Goal: Information Seeking & Learning: Learn about a topic

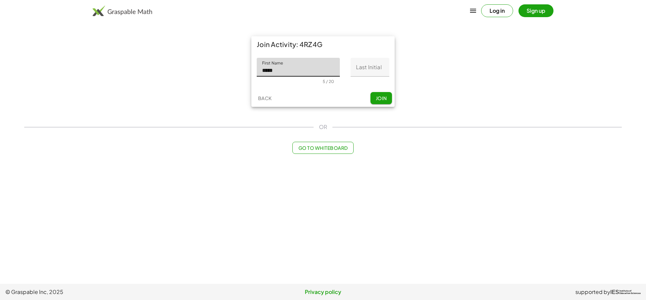
type input "*****"
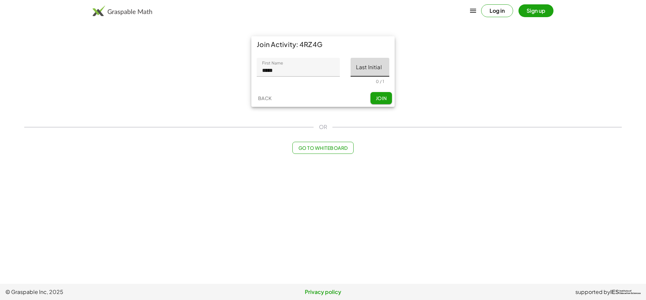
click at [364, 69] on input "Last Initial" at bounding box center [370, 67] width 39 height 19
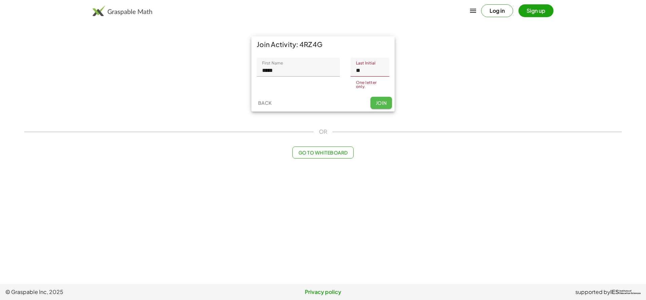
click at [373, 102] on button "Join" at bounding box center [381, 103] width 22 height 12
click at [377, 98] on span "Join" at bounding box center [380, 101] width 11 height 6
click at [370, 69] on input "**" at bounding box center [370, 67] width 39 height 19
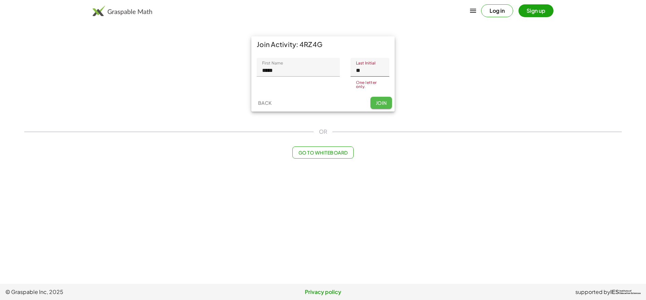
click at [381, 98] on button "Join" at bounding box center [381, 103] width 22 height 12
click at [373, 71] on input "**" at bounding box center [370, 67] width 39 height 19
type input "*"
click at [375, 102] on button "Join" at bounding box center [381, 103] width 22 height 12
click at [376, 112] on div "Join Activity: 4RZ4G First Name First Name ***** 5 / 20 Last Initial Last Initi…" at bounding box center [322, 72] width 151 height 81
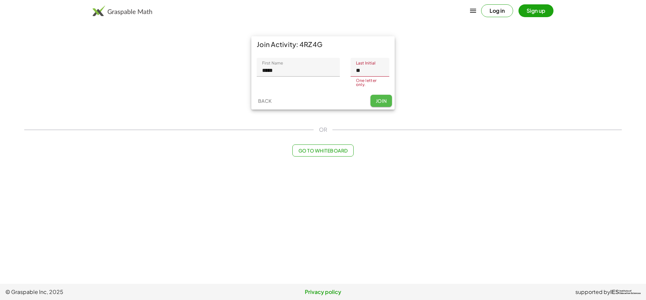
click at [376, 112] on div "Join Activity: 4RZ4G First Name First Name ***** 5 / 20 Last Initial Last Initi…" at bounding box center [322, 72] width 151 height 81
click at [377, 105] on button "Join" at bounding box center [381, 101] width 22 height 12
click at [378, 100] on span "Join" at bounding box center [380, 101] width 11 height 6
click at [378, 72] on input "**" at bounding box center [370, 67] width 39 height 19
click at [377, 105] on span "Join" at bounding box center [380, 103] width 11 height 6
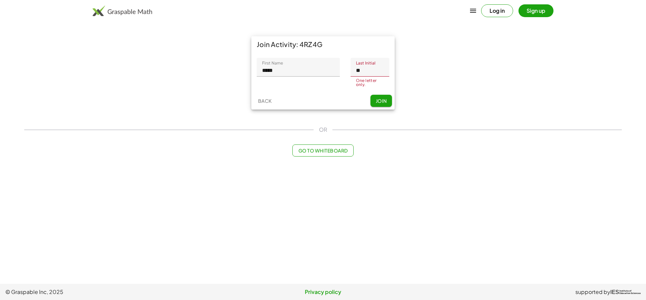
click at [362, 73] on input "**" at bounding box center [370, 67] width 39 height 19
type input "*"
click at [492, 10] on button "Log in" at bounding box center [497, 10] width 32 height 13
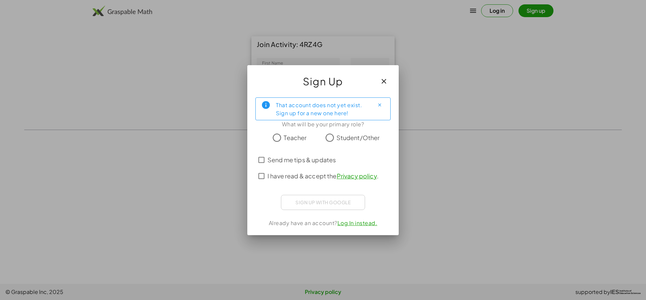
click at [387, 81] on icon "button" at bounding box center [384, 81] width 8 height 8
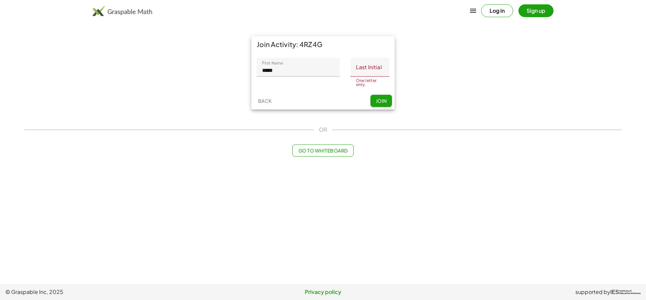
click at [364, 73] on input "Last Initial" at bounding box center [370, 67] width 39 height 19
click at [374, 103] on button "Join" at bounding box center [381, 103] width 22 height 12
click at [377, 71] on input "**" at bounding box center [370, 67] width 39 height 19
type input "*"
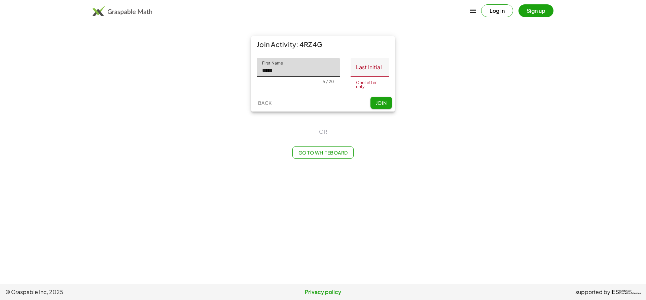
click at [306, 73] on input "*****" at bounding box center [298, 67] width 83 height 19
click at [379, 102] on span "Join" at bounding box center [380, 101] width 11 height 6
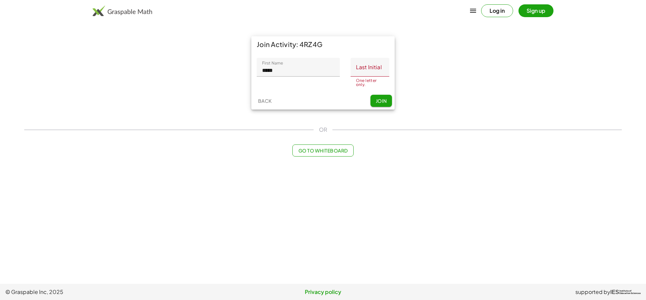
click at [379, 102] on span "Join" at bounding box center [380, 101] width 11 height 6
click at [365, 68] on input "Last Initial" at bounding box center [370, 67] width 39 height 19
click at [364, 71] on input "Last Initial" at bounding box center [370, 67] width 39 height 19
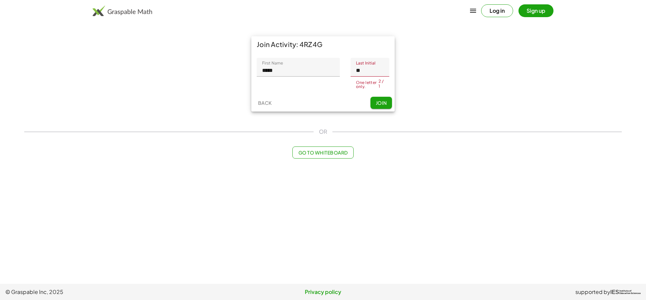
click at [377, 109] on button "Join" at bounding box center [381, 103] width 22 height 12
click at [363, 74] on input "**" at bounding box center [370, 67] width 39 height 19
type input "*"
click at [383, 100] on button "Join" at bounding box center [381, 103] width 22 height 12
click at [494, 19] on div "Log in Sign up" at bounding box center [323, 11] width 515 height 16
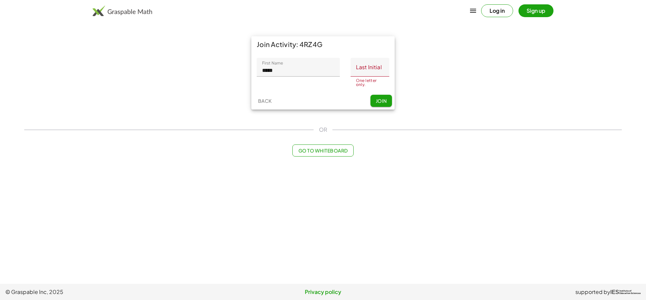
click at [492, 14] on button "Log in" at bounding box center [497, 10] width 32 height 13
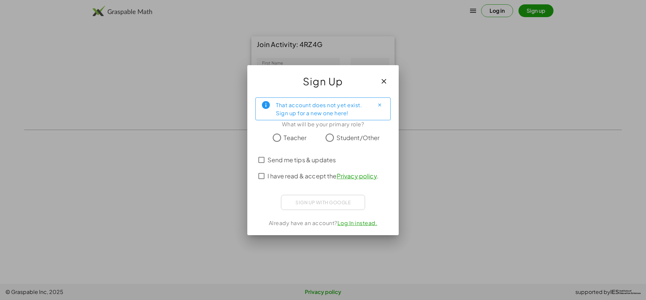
click at [283, 140] on div "Teacher" at bounding box center [288, 137] width 36 height 13
drag, startPoint x: 290, startPoint y: 141, endPoint x: 271, endPoint y: 174, distance: 37.6
click at [322, 144] on div "Teacher Student/Other" at bounding box center [322, 141] width 135 height 21
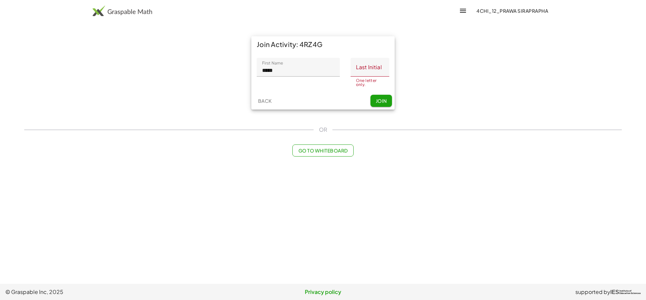
click at [370, 101] on div "Back Join" at bounding box center [322, 100] width 143 height 17
click at [379, 103] on span "Join" at bounding box center [380, 101] width 11 height 6
click at [307, 78] on div "First Name First Name ***** 5 / 20" at bounding box center [298, 71] width 83 height 26
type input "*"
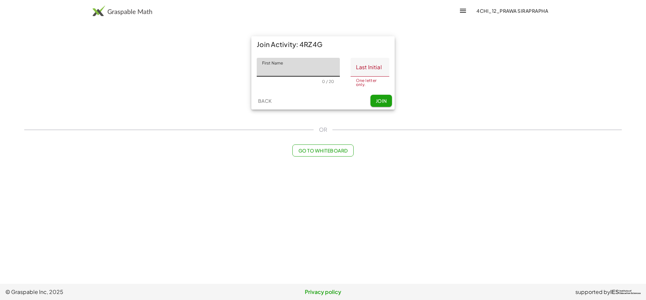
click at [380, 109] on div "Back Join" at bounding box center [322, 100] width 143 height 17
click at [380, 108] on div "Back Join" at bounding box center [322, 100] width 143 height 17
click at [378, 101] on span "Join" at bounding box center [380, 101] width 11 height 6
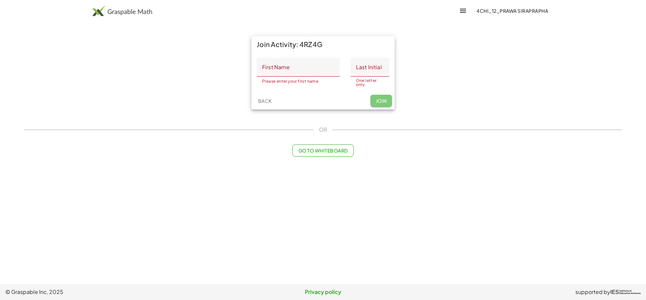
drag, startPoint x: 378, startPoint y: 101, endPoint x: 206, endPoint y: 37, distance: 183.8
click at [378, 101] on span "Join" at bounding box center [380, 101] width 11 height 6
drag, startPoint x: 500, startPoint y: 19, endPoint x: 494, endPoint y: 2, distance: 18.2
click at [495, 3] on div "4CHI_12_Prawa Siraprapha" at bounding box center [323, 11] width 646 height 22
click at [494, 2] on div "4CHI_12_Prawa Siraprapha" at bounding box center [323, 11] width 646 height 22
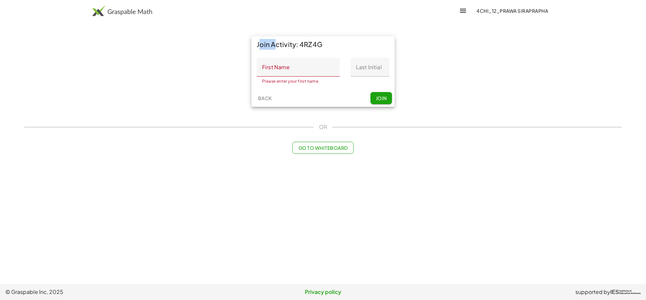
click at [494, 2] on div "4CHI_12_Prawa Siraprapha" at bounding box center [323, 11] width 646 height 22
click at [495, 11] on span "4CHI_12_Prawa Siraprapha" at bounding box center [512, 11] width 72 height 6
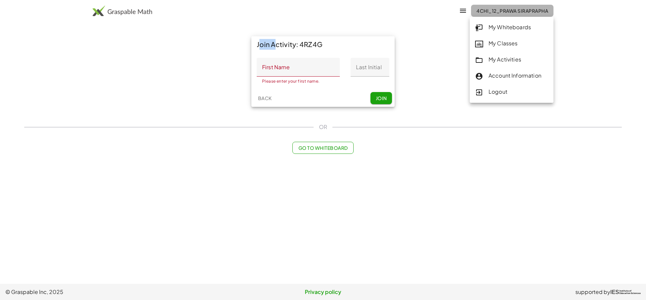
click at [495, 11] on span "4CHI_12_Prawa Siraprapha" at bounding box center [512, 11] width 72 height 6
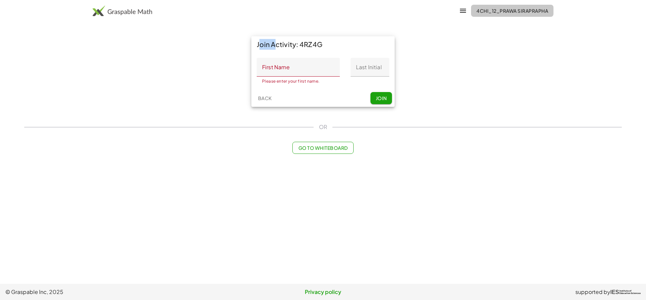
click at [495, 11] on span "4CHI_12_Prawa Siraprapha" at bounding box center [512, 11] width 72 height 6
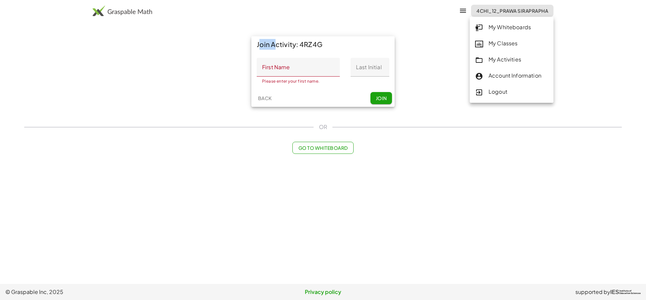
click at [492, 33] on link "My Whiteboards" at bounding box center [512, 28] width 84 height 16
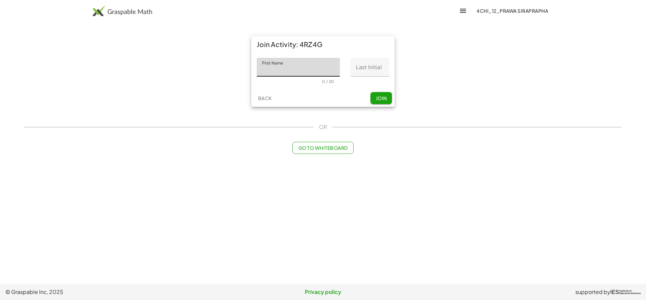
click at [487, 10] on span "4CHI_12_Prawa Siraprapha" at bounding box center [512, 11] width 72 height 6
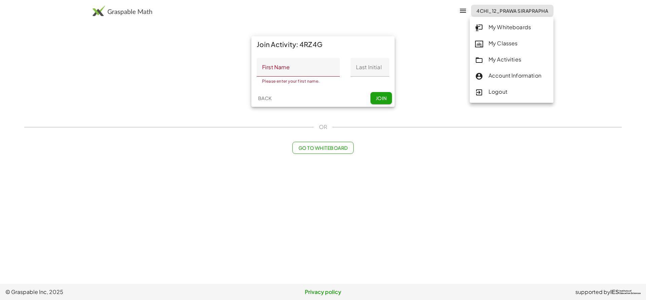
click at [463, 12] on icon "button" at bounding box center [463, 11] width 8 height 8
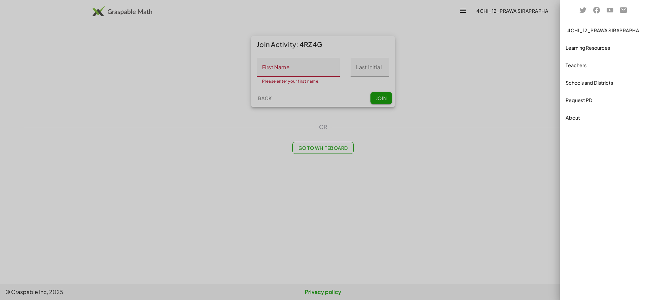
click at [581, 116] on div "About" at bounding box center [603, 118] width 75 height 8
click at [272, 55] on div at bounding box center [323, 150] width 646 height 300
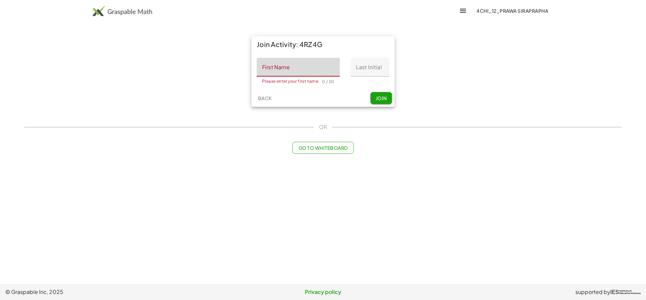
click at [293, 74] on input "First Name" at bounding box center [298, 67] width 83 height 19
type input "*****"
click at [358, 68] on input "Last Initial" at bounding box center [370, 67] width 39 height 19
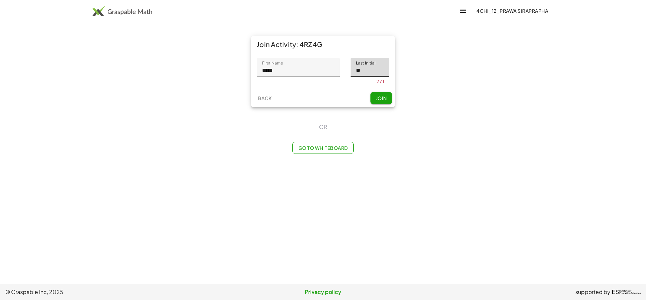
click at [370, 94] on div "Back Join" at bounding box center [322, 97] width 143 height 17
click at [376, 101] on span "Join" at bounding box center [380, 101] width 11 height 6
click at [362, 74] on input "**" at bounding box center [370, 67] width 39 height 19
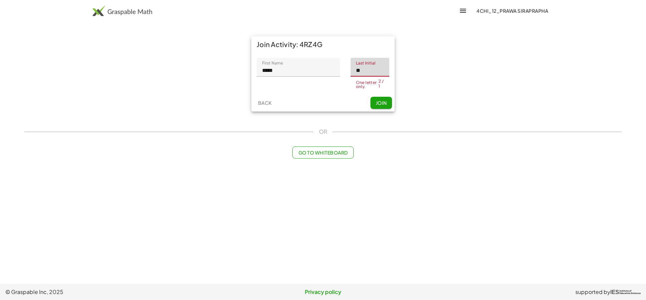
type input "*"
click at [377, 103] on span "Join" at bounding box center [380, 103] width 11 height 6
click at [360, 67] on input "Last Initial" at bounding box center [370, 67] width 39 height 19
type input "*"
click at [378, 99] on button "Join" at bounding box center [381, 103] width 22 height 12
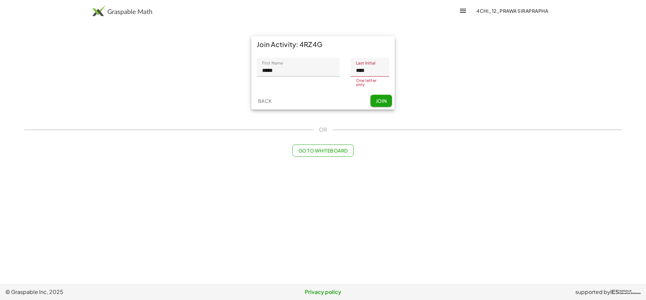
click at [376, 70] on input "****" at bounding box center [370, 67] width 39 height 19
type input "*"
click at [380, 99] on button "Join" at bounding box center [381, 98] width 22 height 12
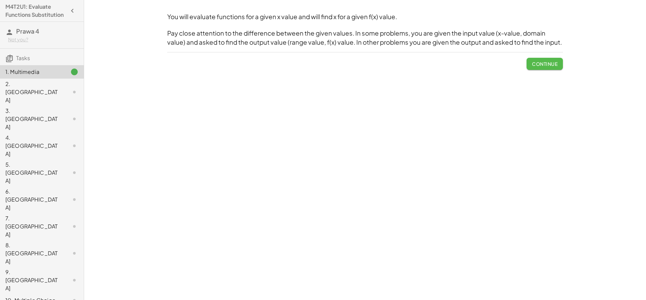
click at [544, 62] on span "Continue" at bounding box center [545, 64] width 26 height 6
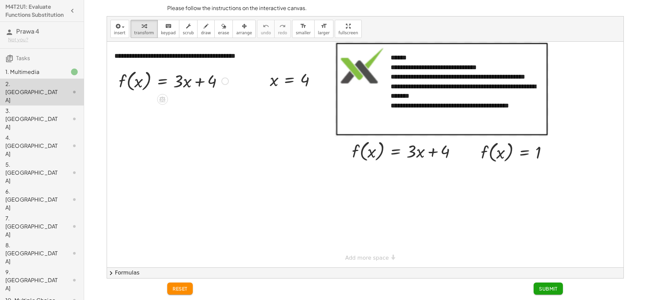
click at [122, 70] on div at bounding box center [173, 81] width 116 height 26
drag, startPoint x: 210, startPoint y: 78, endPoint x: 137, endPoint y: 80, distance: 73.4
click at [137, 80] on div at bounding box center [173, 81] width 116 height 26
drag, startPoint x: 165, startPoint y: 83, endPoint x: 64, endPoint y: 118, distance: 107.1
click at [81, 119] on main "M4T2U1: Evaluate Functions Substitution Prawa 4 Not you? Tasks 1. Multimedia 2.…" at bounding box center [323, 150] width 646 height 300
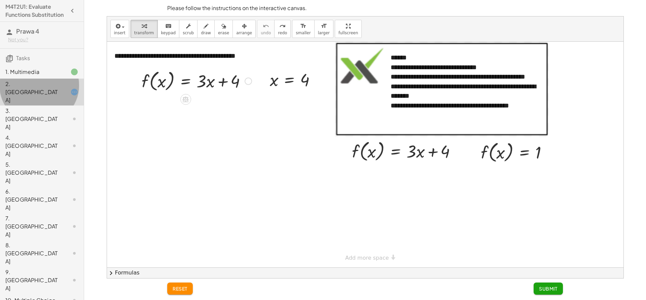
click at [42, 95] on div "2. [GEOGRAPHIC_DATA]" at bounding box center [32, 92] width 54 height 24
click at [42, 133] on div "2. [GEOGRAPHIC_DATA]" at bounding box center [42, 146] width 84 height 27
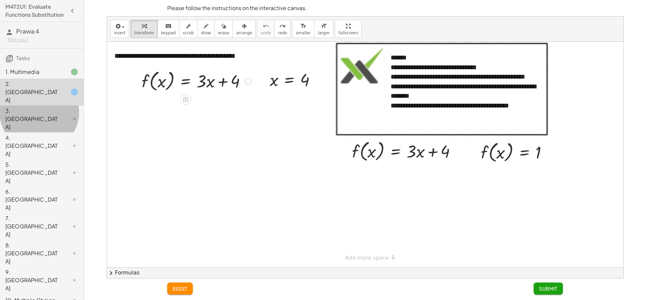
click at [45, 107] on div "3. [GEOGRAPHIC_DATA]" at bounding box center [32, 119] width 54 height 24
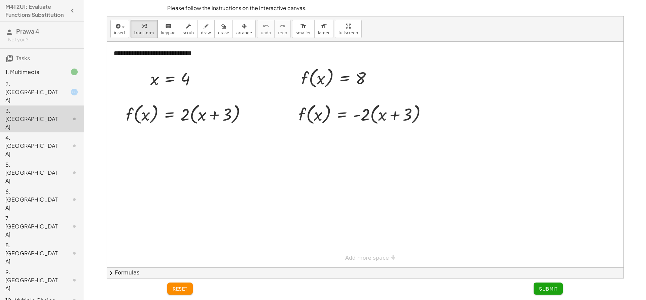
click at [67, 133] on div "2. [GEOGRAPHIC_DATA]" at bounding box center [42, 146] width 84 height 27
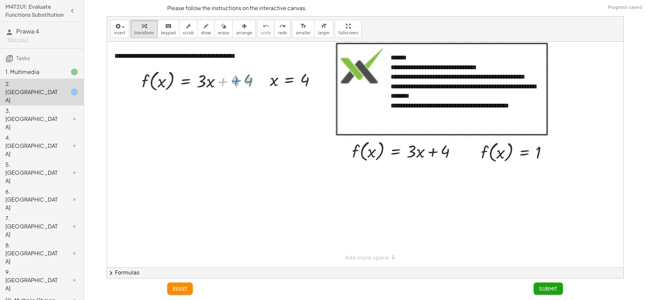
drag, startPoint x: 233, startPoint y: 82, endPoint x: 241, endPoint y: 80, distance: 7.6
click at [242, 80] on div at bounding box center [197, 81] width 116 height 26
drag, startPoint x: 221, startPoint y: 83, endPoint x: 215, endPoint y: 82, distance: 5.4
click at [215, 82] on div at bounding box center [197, 81] width 116 height 26
drag, startPoint x: 235, startPoint y: 82, endPoint x: 244, endPoint y: 84, distance: 9.7
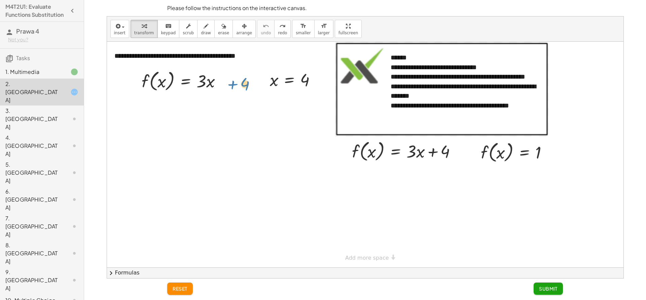
click at [244, 84] on div at bounding box center [197, 81] width 116 height 26
drag, startPoint x: 275, startPoint y: 82, endPoint x: 165, endPoint y: 86, distance: 110.1
click at [217, 107] on div at bounding box center [199, 107] width 122 height 26
click at [209, 110] on div at bounding box center [196, 107] width 117 height 26
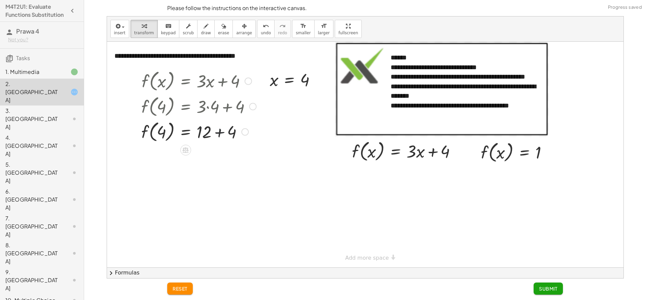
click at [218, 133] on div at bounding box center [199, 132] width 122 height 26
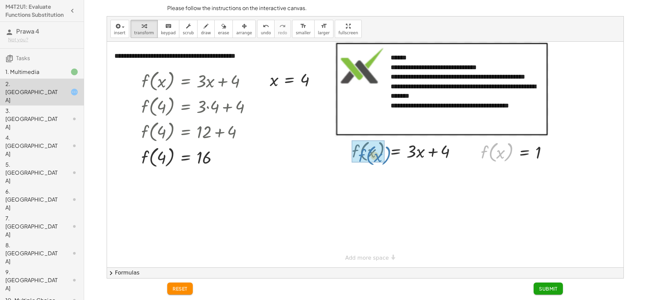
drag, startPoint x: 506, startPoint y: 154, endPoint x: 383, endPoint y: 157, distance: 122.8
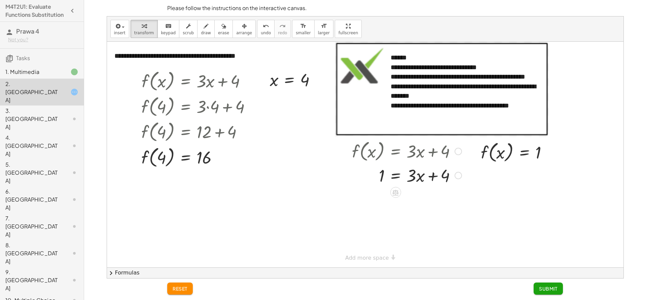
click at [433, 179] on div at bounding box center [407, 175] width 116 height 23
click at [444, 181] on div at bounding box center [407, 175] width 116 height 23
click at [433, 175] on div at bounding box center [407, 175] width 116 height 23
drag, startPoint x: 420, startPoint y: 177, endPoint x: 392, endPoint y: 179, distance: 28.6
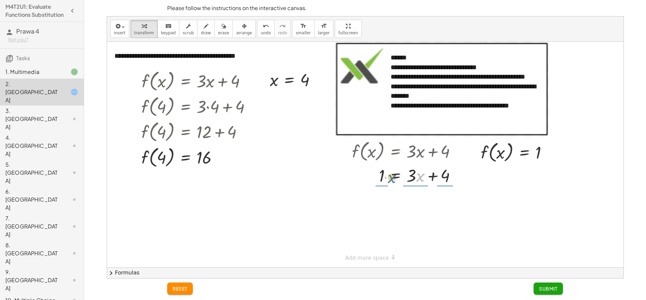
click at [392, 179] on div at bounding box center [407, 175] width 116 height 23
click at [263, 29] on icon "undo" at bounding box center [266, 26] width 6 height 8
drag, startPoint x: 444, startPoint y: 175, endPoint x: 390, endPoint y: 172, distance: 53.9
click at [390, 172] on div at bounding box center [407, 175] width 116 height 23
click at [458, 200] on div at bounding box center [419, 198] width 141 height 23
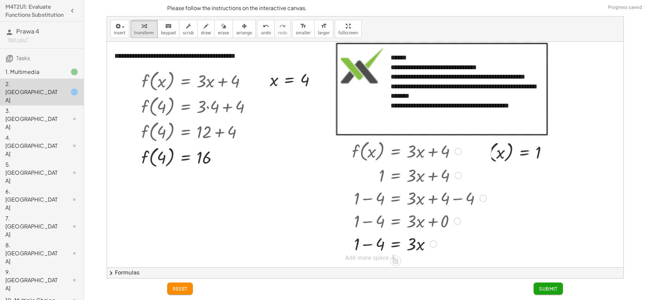
drag, startPoint x: 431, startPoint y: 223, endPoint x: 433, endPoint y: 251, distance: 27.3
click at [396, 245] on div "1 = · 3 · x + − 4" at bounding box center [396, 245] width 0 height 0
click at [369, 247] on div at bounding box center [419, 243] width 141 height 23
drag, startPoint x: 432, startPoint y: 245, endPoint x: 427, endPoint y: 283, distance: 39.0
click at [0, 0] on div "**********" at bounding box center [0, 0] width 0 height 0
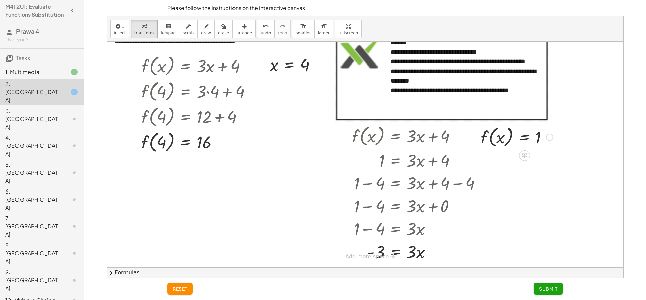
scroll to position [22, 0]
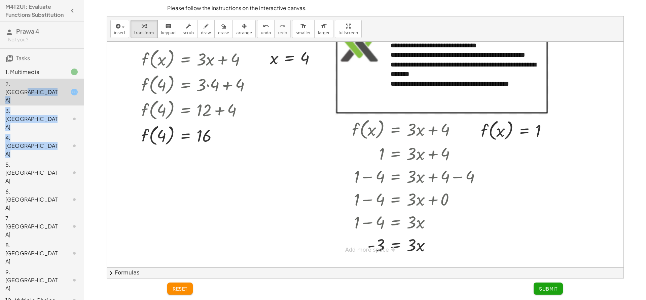
click at [34, 91] on div "1. Multimedia 2. Canvas 3. Canvas 4. Canvas 5. Canvas 6. Canvas 7. Canvas 8. Ca…" at bounding box center [42, 287] width 84 height 449
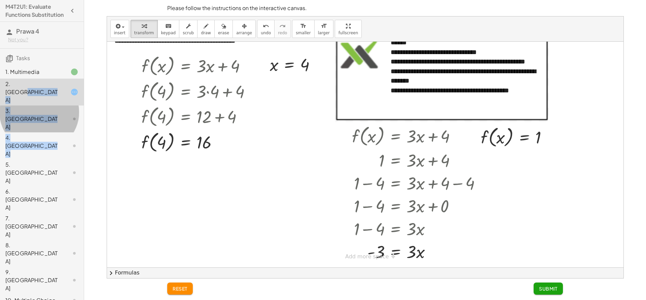
click at [63, 115] on div at bounding box center [69, 119] width 19 height 8
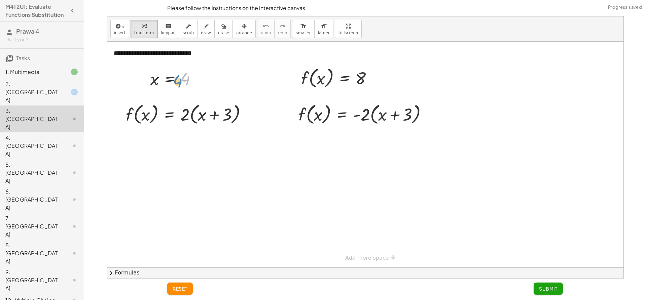
drag, startPoint x: 183, startPoint y: 78, endPoint x: 167, endPoint y: 80, distance: 16.9
click at [179, 79] on div at bounding box center [176, 79] width 58 height 22
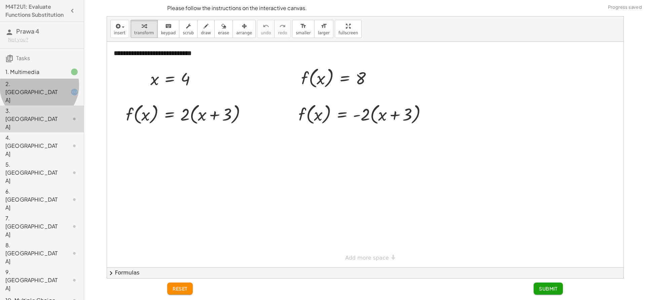
click at [61, 133] on div "2. [GEOGRAPHIC_DATA]" at bounding box center [42, 146] width 84 height 27
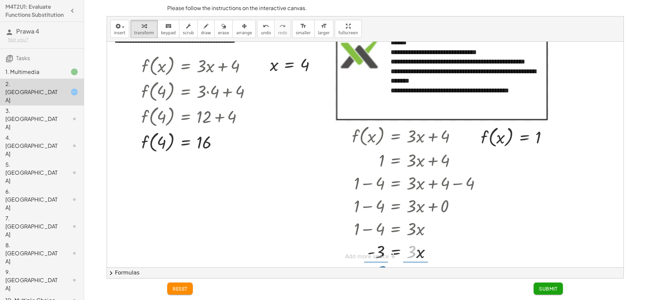
drag, startPoint x: 412, startPoint y: 251, endPoint x: 382, endPoint y: 271, distance: 36.1
click at [382, 271] on div "**********" at bounding box center [365, 147] width 516 height 262
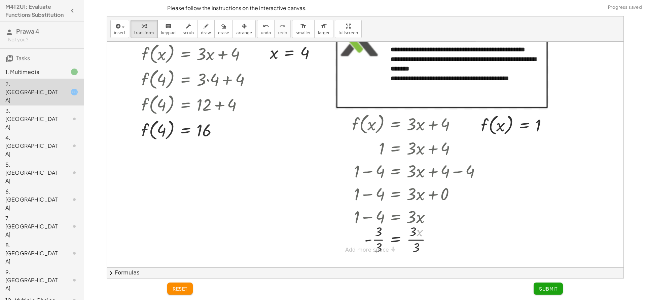
drag, startPoint x: 430, startPoint y: 234, endPoint x: 436, endPoint y: 261, distance: 28.1
click at [0, 0] on div "**********" at bounding box center [0, 0] width 0 height 0
click at [437, 254] on div at bounding box center [419, 239] width 141 height 34
drag, startPoint x: 418, startPoint y: 242, endPoint x: 420, endPoint y: 273, distance: 31.3
click at [420, 273] on div "**********" at bounding box center [365, 147] width 516 height 262
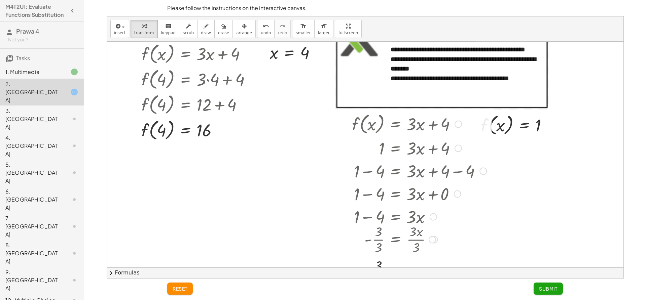
scroll to position [61, 0]
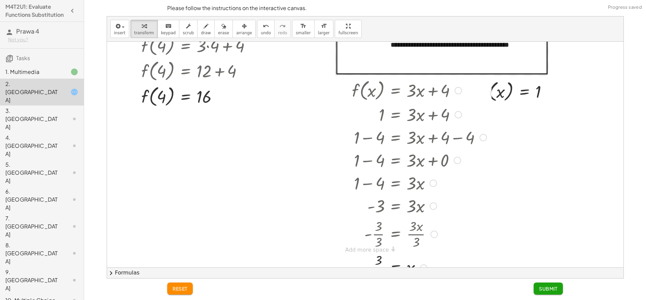
drag, startPoint x: 431, startPoint y: 204, endPoint x: 433, endPoint y: 275, distance: 71.0
click at [433, 275] on div "**********" at bounding box center [365, 147] width 516 height 262
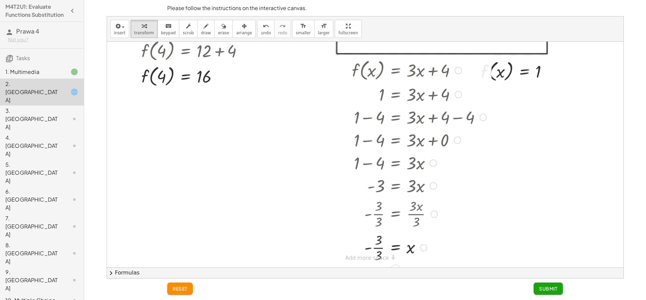
scroll to position [89, 0]
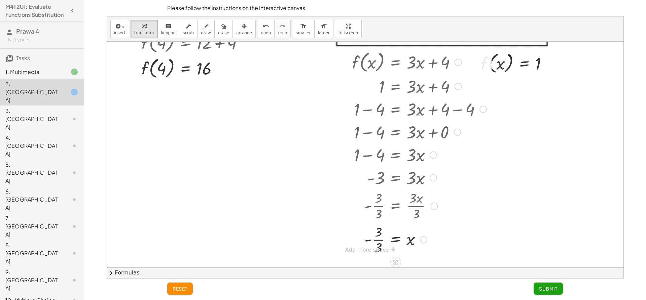
click at [377, 243] on div at bounding box center [419, 240] width 141 height 34
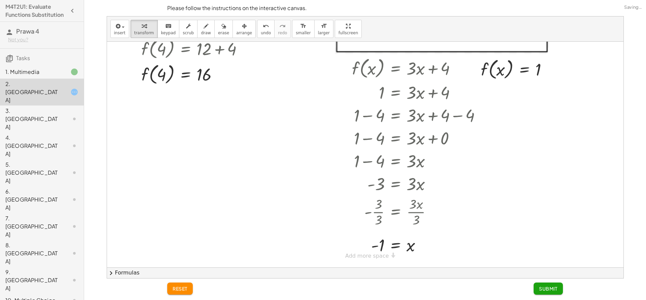
scroll to position [81, 0]
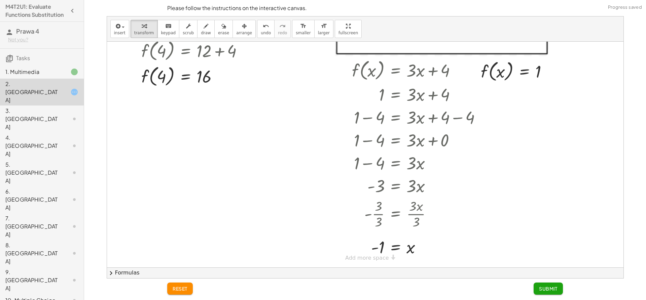
click at [540, 289] on span "Submit" at bounding box center [548, 289] width 19 height 6
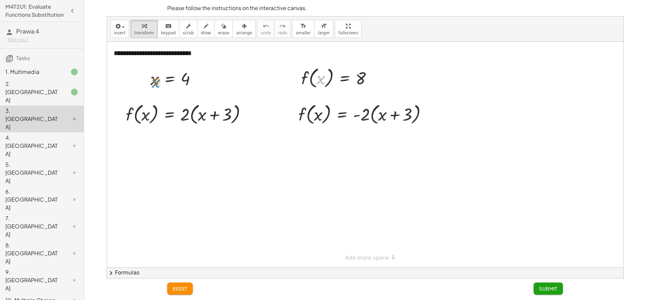
drag, startPoint x: 323, startPoint y: 77, endPoint x: 158, endPoint y: 78, distance: 164.5
drag, startPoint x: 155, startPoint y: 80, endPoint x: 321, endPoint y: 85, distance: 165.9
drag, startPoint x: 148, startPoint y: 114, endPoint x: 206, endPoint y: 116, distance: 58.2
click at [206, 116] on div at bounding box center [188, 114] width 133 height 26
drag, startPoint x: 202, startPoint y: 117, endPoint x: 198, endPoint y: 111, distance: 6.3
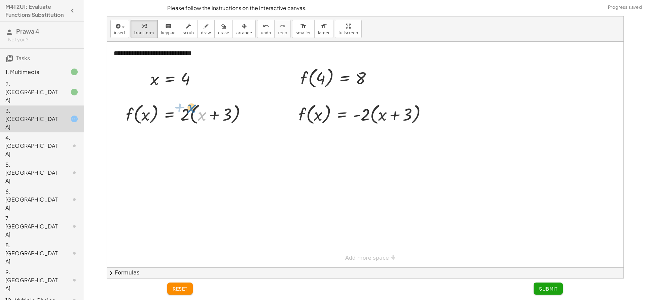
click at [192, 110] on div at bounding box center [188, 114] width 133 height 26
drag, startPoint x: 201, startPoint y: 115, endPoint x: 207, endPoint y: 115, distance: 6.4
click at [207, 115] on div at bounding box center [188, 114] width 133 height 26
drag, startPoint x: 203, startPoint y: 117, endPoint x: 134, endPoint y: 117, distance: 69.6
click at [134, 117] on div at bounding box center [188, 114] width 133 height 26
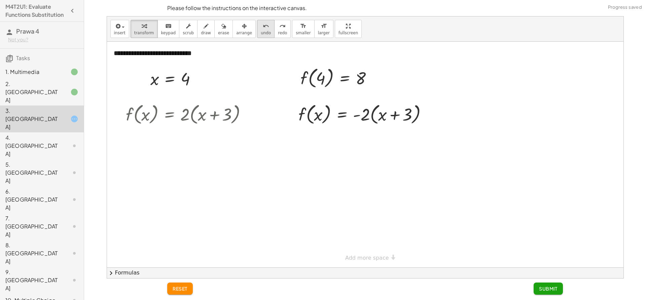
click at [263, 28] on icon "undo" at bounding box center [266, 26] width 6 height 8
click at [209, 112] on div at bounding box center [188, 114] width 133 height 26
drag, startPoint x: 141, startPoint y: 115, endPoint x: 104, endPoint y: 109, distance: 37.2
click at [104, 109] on div "**********" at bounding box center [365, 147] width 556 height 263
drag, startPoint x: 131, startPoint y: 118, endPoint x: 182, endPoint y: 110, distance: 52.1
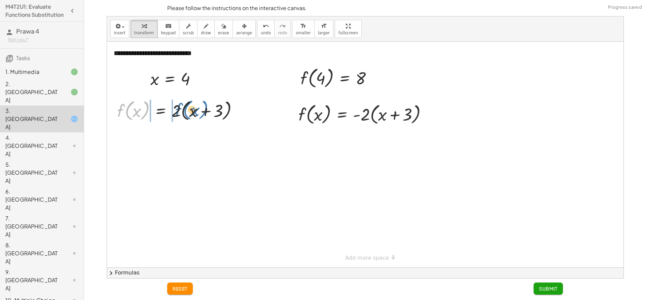
click at [182, 110] on div at bounding box center [180, 111] width 133 height 26
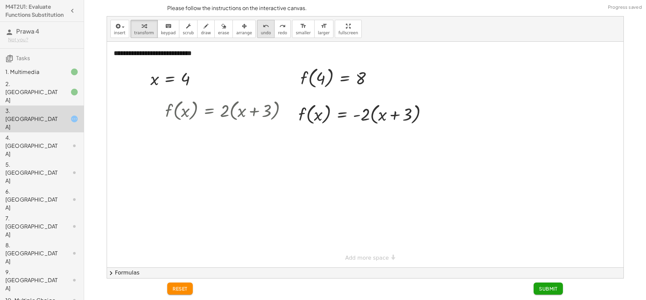
click at [261, 26] on div "undo" at bounding box center [266, 26] width 10 height 8
drag, startPoint x: 238, startPoint y: 111, endPoint x: 233, endPoint y: 106, distance: 6.9
click at [233, 106] on div at bounding box center [228, 111] width 133 height 26
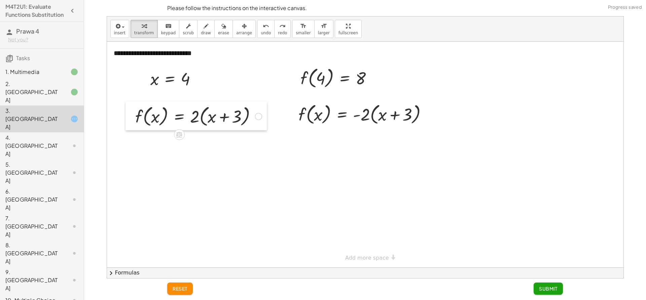
drag, startPoint x: 162, startPoint y: 113, endPoint x: 132, endPoint y: 119, distance: 30.5
click at [132, 119] on div at bounding box center [130, 116] width 10 height 29
drag, startPoint x: 374, startPoint y: 75, endPoint x: 377, endPoint y: 132, distance: 57.6
click at [377, 132] on div "**********" at bounding box center [365, 155] width 516 height 226
click at [375, 75] on div at bounding box center [373, 78] width 7 height 7
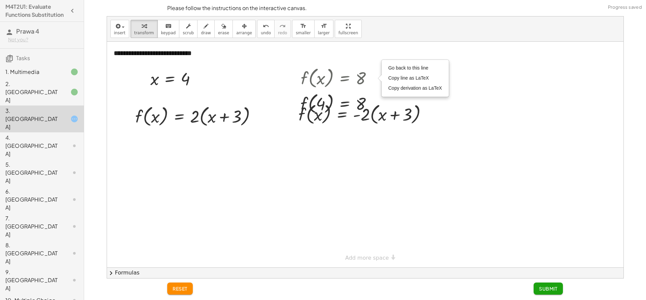
click at [543, 95] on div at bounding box center [365, 155] width 516 height 226
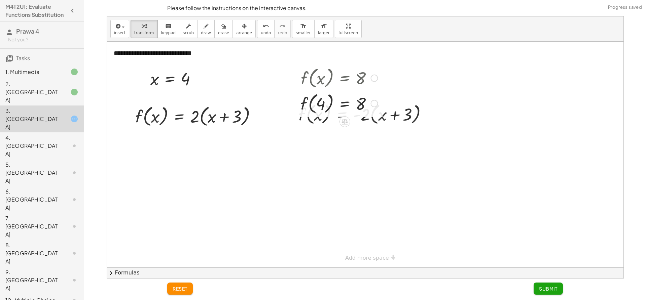
click at [367, 84] on div at bounding box center [339, 78] width 84 height 26
click at [375, 76] on div "Go back to this line Copy line as LaTeX Copy derivation as LaTeX" at bounding box center [373, 78] width 7 height 7
click at [375, 105] on div at bounding box center [373, 103] width 7 height 7
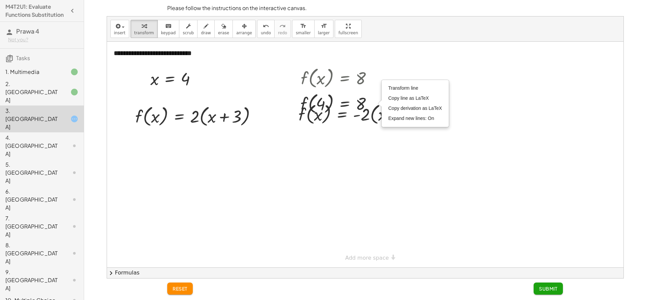
click at [344, 154] on div at bounding box center [365, 155] width 516 height 226
click at [263, 26] on icon "undo" at bounding box center [266, 26] width 6 height 8
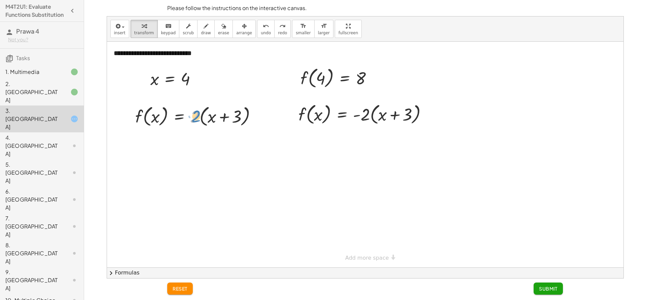
click at [196, 112] on div at bounding box center [198, 116] width 133 height 26
drag, startPoint x: 245, startPoint y: 113, endPoint x: 259, endPoint y: 113, distance: 14.1
click at [258, 113] on div at bounding box center [198, 116] width 133 height 26
drag, startPoint x: 238, startPoint y: 117, endPoint x: 242, endPoint y: 116, distance: 4.2
click at [241, 118] on div at bounding box center [198, 116] width 133 height 26
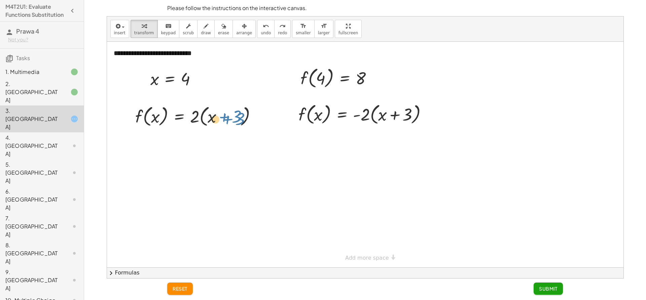
click at [217, 121] on div at bounding box center [198, 116] width 133 height 26
drag, startPoint x: 212, startPoint y: 115, endPoint x: 155, endPoint y: 117, distance: 56.9
click at [155, 117] on div at bounding box center [198, 116] width 133 height 26
click at [263, 29] on icon "undo" at bounding box center [266, 26] width 6 height 8
drag, startPoint x: 194, startPoint y: 121, endPoint x: 238, endPoint y: 118, distance: 43.2
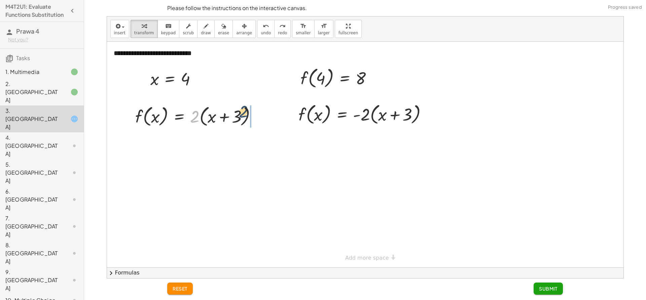
click at [238, 118] on div at bounding box center [198, 116] width 133 height 26
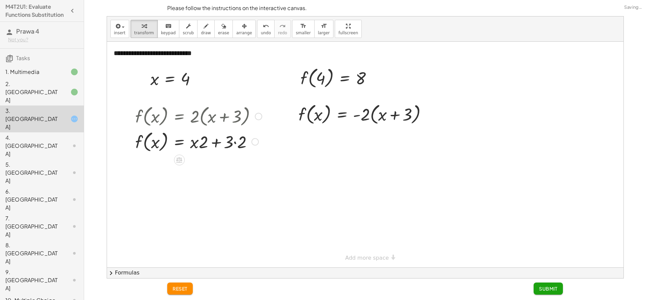
click at [234, 143] on div at bounding box center [198, 142] width 133 height 26
click at [215, 167] on div at bounding box center [198, 167] width 133 height 26
drag, startPoint x: 155, startPoint y: 168, endPoint x: 198, endPoint y: 166, distance: 43.1
click at [198, 166] on div at bounding box center [198, 167] width 133 height 26
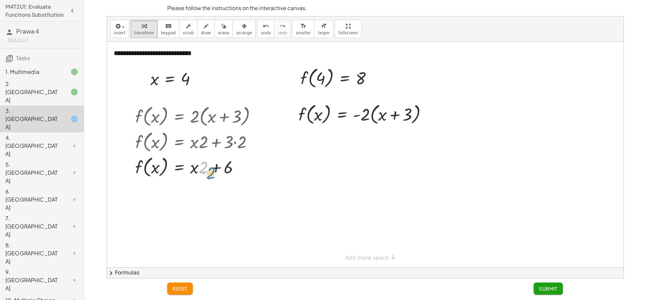
drag, startPoint x: 180, startPoint y: 179, endPoint x: 212, endPoint y: 179, distance: 31.6
click at [212, 179] on div at bounding box center [198, 167] width 133 height 26
drag, startPoint x: 192, startPoint y: 169, endPoint x: 199, endPoint y: 168, distance: 7.1
click at [196, 169] on div at bounding box center [198, 167] width 133 height 26
drag, startPoint x: 227, startPoint y: 172, endPoint x: 201, endPoint y: 169, distance: 27.0
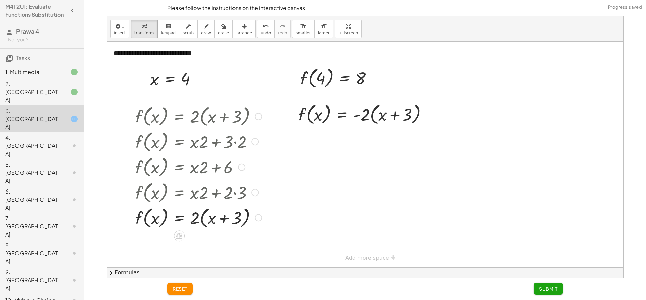
drag, startPoint x: 255, startPoint y: 194, endPoint x: 236, endPoint y: 238, distance: 47.6
click at [236, 238] on div "**********" at bounding box center [365, 155] width 516 height 226
click at [222, 217] on div at bounding box center [198, 218] width 133 height 26
click at [261, 32] on span "undo" at bounding box center [266, 33] width 10 height 5
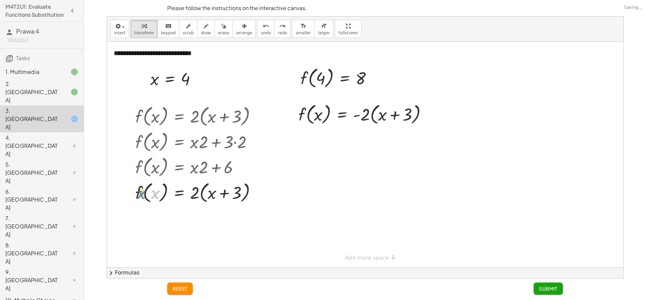
drag, startPoint x: 156, startPoint y: 191, endPoint x: 144, endPoint y: 186, distance: 12.5
click at [142, 190] on div at bounding box center [198, 193] width 133 height 26
click at [261, 31] on span "undo" at bounding box center [266, 33] width 10 height 5
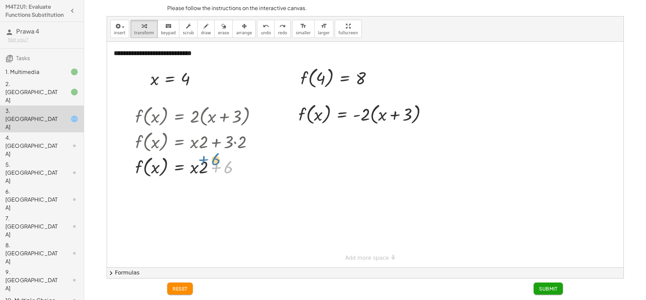
drag, startPoint x: 231, startPoint y: 166, endPoint x: 220, endPoint y: 158, distance: 13.5
click at [220, 158] on div at bounding box center [198, 167] width 133 height 26
click at [409, 116] on div at bounding box center [365, 114] width 141 height 26
click at [409, 117] on div at bounding box center [365, 114] width 141 height 26
drag, startPoint x: 365, startPoint y: 113, endPoint x: 413, endPoint y: 111, distance: 48.1
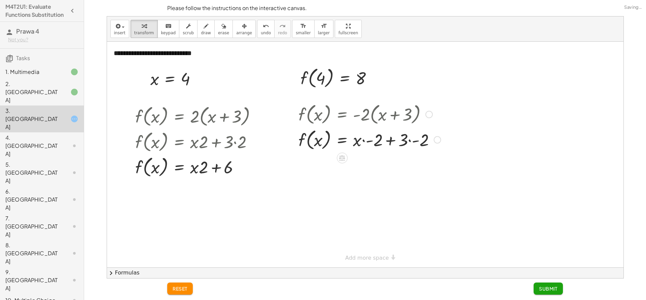
click at [390, 141] on div at bounding box center [369, 140] width 149 height 26
click at [415, 142] on div at bounding box center [369, 140] width 149 height 26
click at [367, 167] on div at bounding box center [369, 165] width 149 height 26
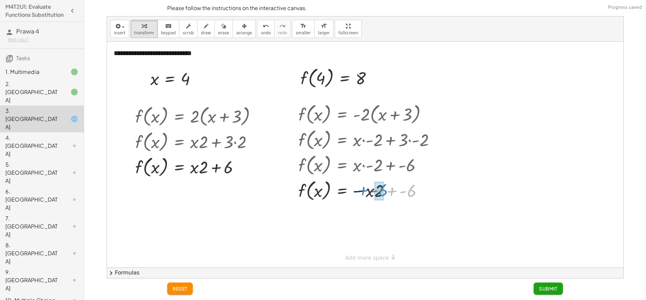
drag, startPoint x: 410, startPoint y: 191, endPoint x: 380, endPoint y: 190, distance: 29.9
click at [261, 35] on span "undo" at bounding box center [266, 33] width 10 height 5
click at [388, 190] on div at bounding box center [369, 191] width 149 height 26
click at [390, 189] on div at bounding box center [369, 191] width 149 height 26
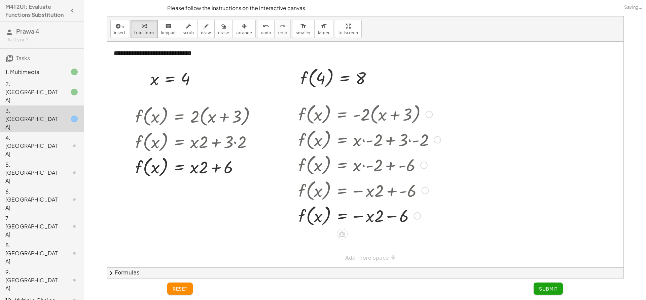
click at [388, 217] on div at bounding box center [369, 216] width 149 height 26
drag, startPoint x: 356, startPoint y: 217, endPoint x: 384, endPoint y: 217, distance: 27.9
click at [384, 217] on div at bounding box center [369, 216] width 149 height 26
drag, startPoint x: 400, startPoint y: 214, endPoint x: 359, endPoint y: 214, distance: 41.0
click at [359, 214] on div at bounding box center [369, 216] width 149 height 26
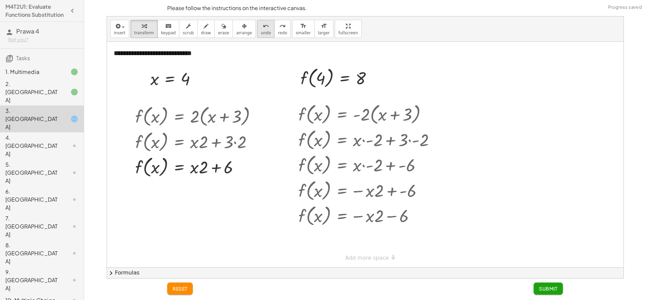
click at [257, 37] on button "undo undo" at bounding box center [265, 29] width 17 height 18
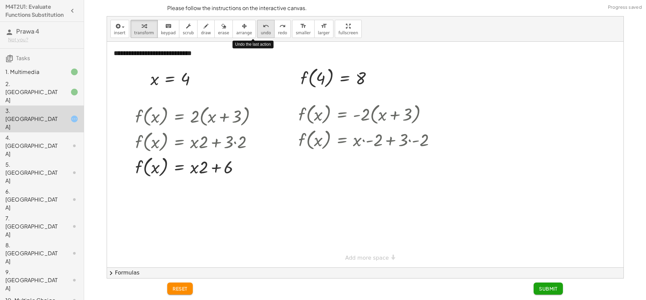
click at [257, 37] on button "undo undo" at bounding box center [265, 29] width 17 height 18
click at [255, 40] on div "insert select one: Math Expression Function Text Youtube Video Graphing Geometr…" at bounding box center [365, 28] width 516 height 25
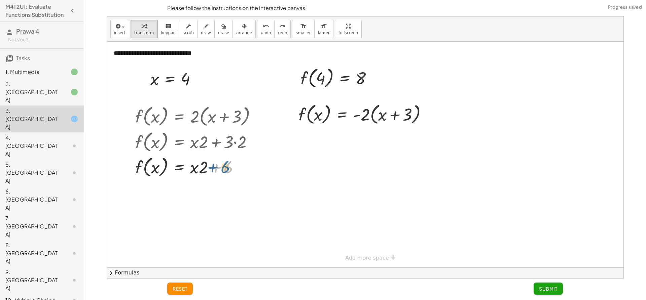
click at [226, 167] on div at bounding box center [198, 167] width 133 height 26
drag, startPoint x: 200, startPoint y: 167, endPoint x: 150, endPoint y: 170, distance: 49.9
click at [150, 170] on div at bounding box center [198, 167] width 133 height 26
click at [61, 92] on div at bounding box center [69, 92] width 19 height 8
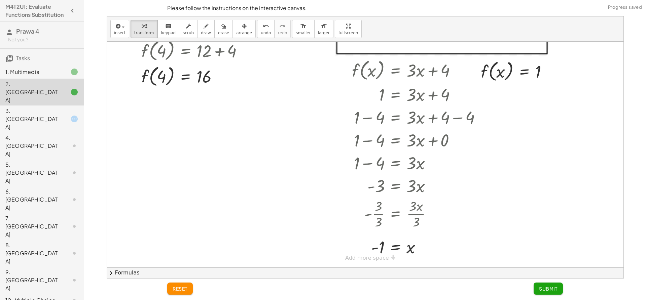
scroll to position [0, 0]
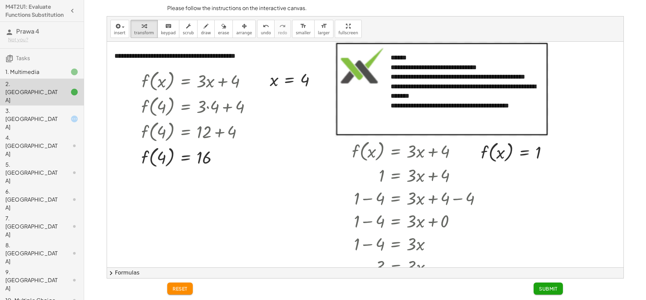
click at [60, 115] on div at bounding box center [69, 119] width 19 height 8
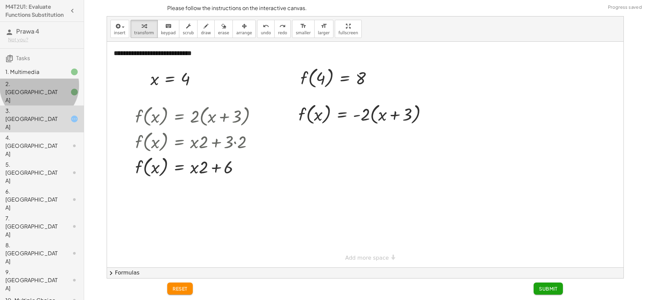
click at [62, 96] on div at bounding box center [69, 92] width 19 height 8
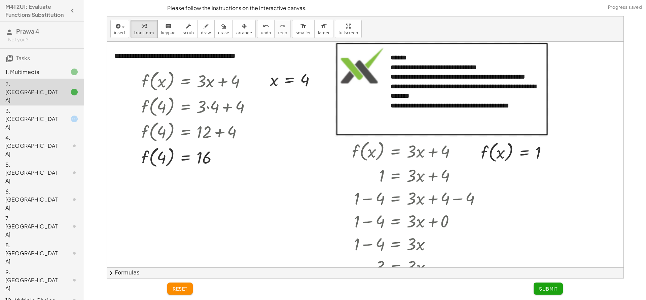
click at [60, 115] on div at bounding box center [69, 119] width 19 height 8
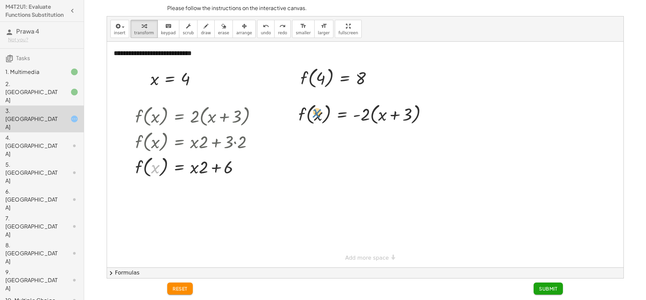
drag, startPoint x: 158, startPoint y: 168, endPoint x: 320, endPoint y: 112, distance: 171.2
drag, startPoint x: 158, startPoint y: 169, endPoint x: 203, endPoint y: 169, distance: 44.4
click at [203, 169] on div at bounding box center [198, 167] width 133 height 26
drag, startPoint x: 148, startPoint y: 165, endPoint x: 307, endPoint y: 115, distance: 166.4
drag, startPoint x: 251, startPoint y: 26, endPoint x: 214, endPoint y: 141, distance: 121.2
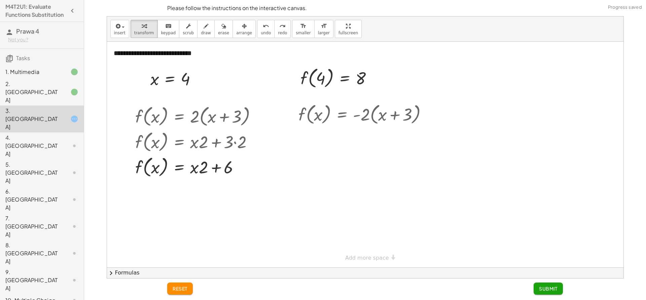
click at [263, 26] on icon "undo" at bounding box center [266, 26] width 6 height 8
click at [214, 168] on div at bounding box center [198, 167] width 133 height 26
drag, startPoint x: 214, startPoint y: 172, endPoint x: 227, endPoint y: 168, distance: 13.5
click at [227, 168] on div at bounding box center [198, 167] width 133 height 26
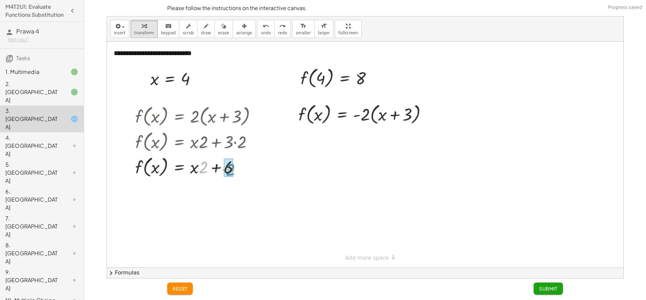
drag, startPoint x: 200, startPoint y: 168, endPoint x: 227, endPoint y: 171, distance: 26.7
drag, startPoint x: 256, startPoint y: 194, endPoint x: 271, endPoint y: 97, distance: 98.0
click at [271, 128] on div "**********" at bounding box center [365, 155] width 516 height 226
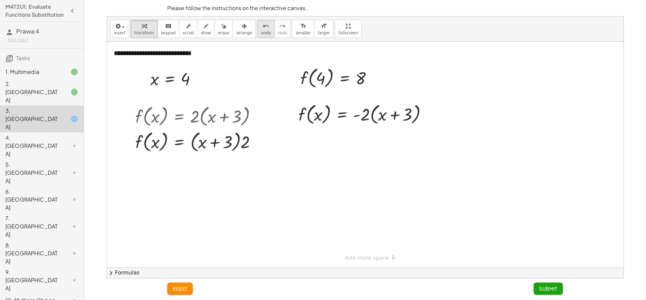
click at [261, 31] on span "undo" at bounding box center [266, 33] width 10 height 5
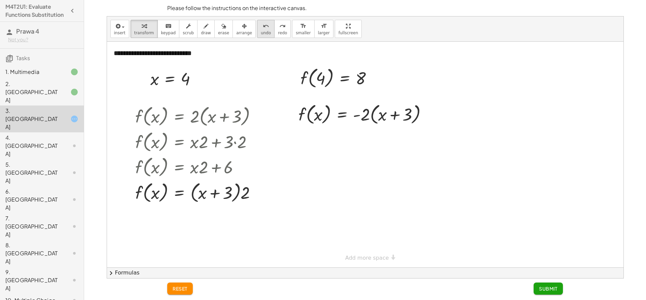
click at [263, 26] on icon "undo" at bounding box center [266, 26] width 6 height 8
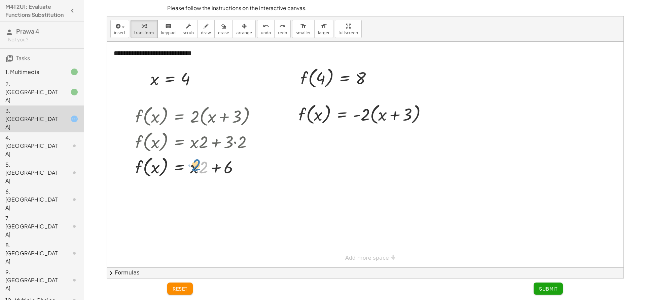
click at [201, 165] on div at bounding box center [198, 167] width 133 height 26
drag, startPoint x: 157, startPoint y: 169, endPoint x: 137, endPoint y: 163, distance: 20.5
click at [137, 163] on div at bounding box center [198, 167] width 133 height 26
drag, startPoint x: 140, startPoint y: 168, endPoint x: 184, endPoint y: 182, distance: 46.0
click at [184, 182] on div "**********" at bounding box center [365, 155] width 516 height 226
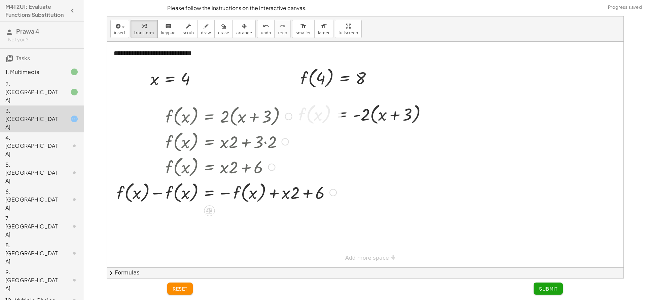
click at [226, 194] on div at bounding box center [227, 193] width 226 height 26
click at [272, 197] on div at bounding box center [227, 193] width 226 height 26
click at [310, 194] on div at bounding box center [227, 193] width 226 height 26
drag, startPoint x: 292, startPoint y: 192, endPoint x: 293, endPoint y: 196, distance: 3.4
click at [293, 196] on div at bounding box center [227, 193] width 226 height 26
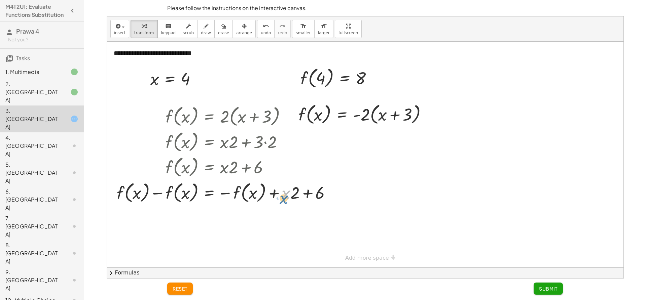
click at [285, 199] on div at bounding box center [227, 193] width 226 height 26
drag, startPoint x: 296, startPoint y: 191, endPoint x: 282, endPoint y: 146, distance: 46.9
click at [209, 117] on div "f ( , x ) = · 2 · ( + x + 3 ) f ( , x ) = + · x · 2 + · 3 · 2 f ( , x ) = + · x…" at bounding box center [209, 117] width 0 height 0
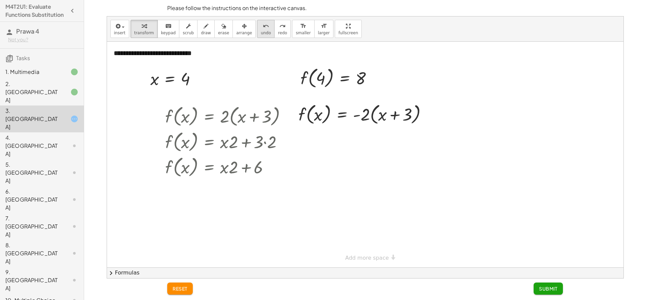
click at [261, 32] on span "undo" at bounding box center [266, 33] width 10 height 5
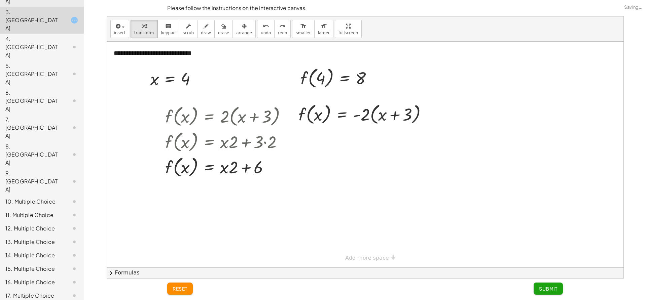
scroll to position [144, 0]
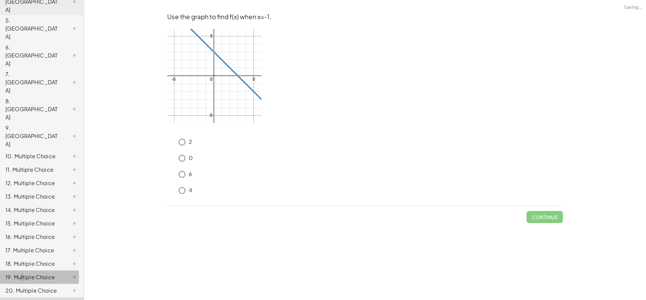
drag, startPoint x: 21, startPoint y: 189, endPoint x: 25, endPoint y: 165, distance: 24.6
click at [23, 298] on div "19. Multiple Choice" at bounding box center [42, 304] width 84 height 13
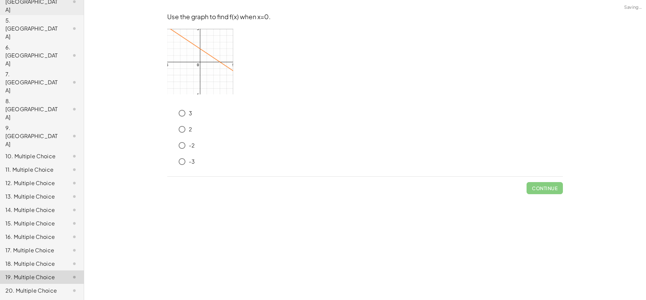
drag, startPoint x: 26, startPoint y: 162, endPoint x: 32, endPoint y: 145, distance: 18.2
click at [27, 271] on div "17. Multiple Choice" at bounding box center [42, 277] width 84 height 13
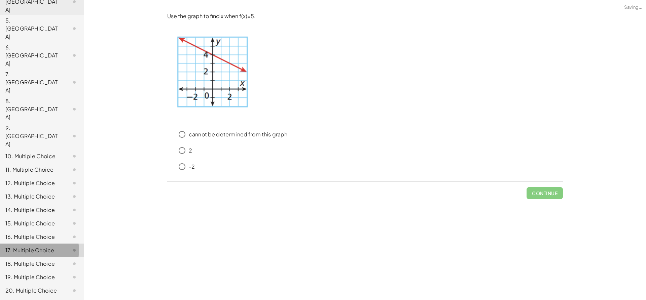
click at [33, 133] on div "1. Multimedia 2. Canvas 3. Canvas 4. Canvas 5. Canvas 6. Canvas 7. Canvas 8. Ca…" at bounding box center [42, 142] width 84 height 449
click at [33, 230] on div "14. Multiple Choice" at bounding box center [42, 236] width 84 height 13
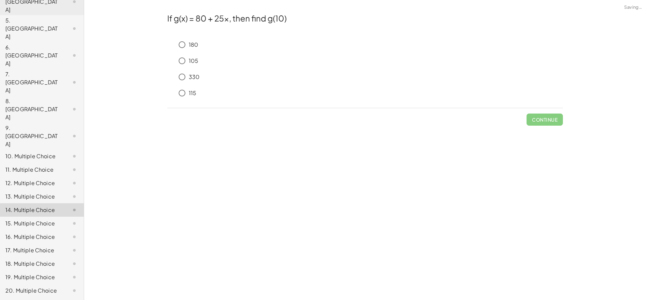
scroll to position [0, 0]
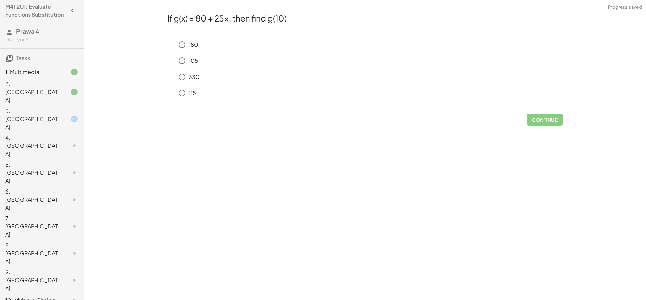
click at [31, 297] on div "10. Multiple Choice" at bounding box center [32, 301] width 54 height 8
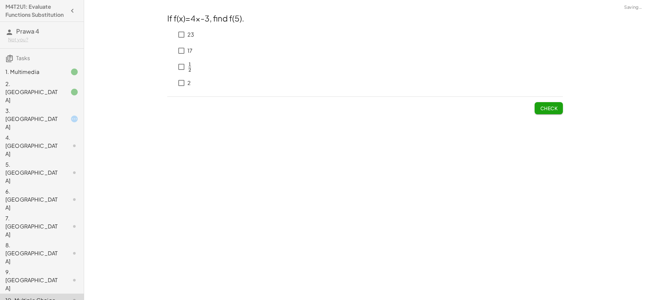
click at [35, 268] on div "9. [GEOGRAPHIC_DATA]" at bounding box center [32, 280] width 54 height 24
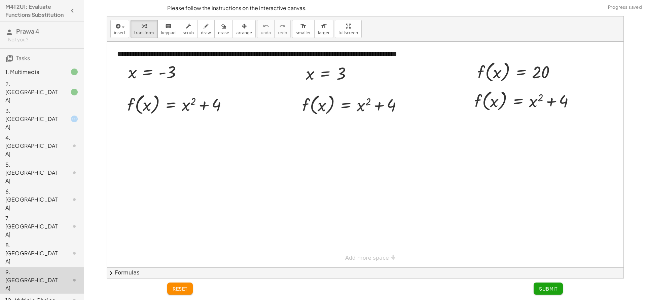
click at [50, 297] on div "10. Multiple Choice" at bounding box center [32, 301] width 54 height 8
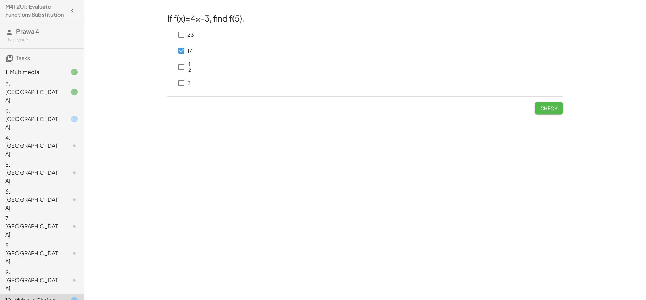
click at [553, 112] on button "Check" at bounding box center [549, 108] width 28 height 12
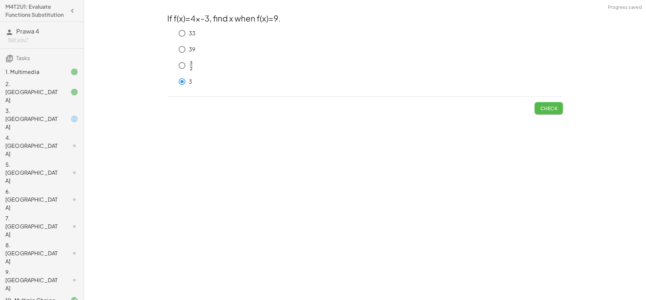
click at [547, 109] on span "Check" at bounding box center [548, 108] width 17 height 6
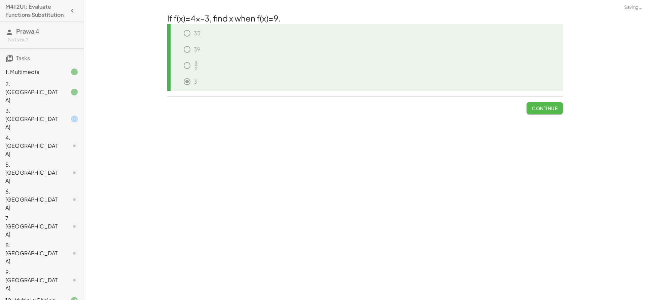
click at [547, 109] on span "Continue" at bounding box center [545, 108] width 26 height 6
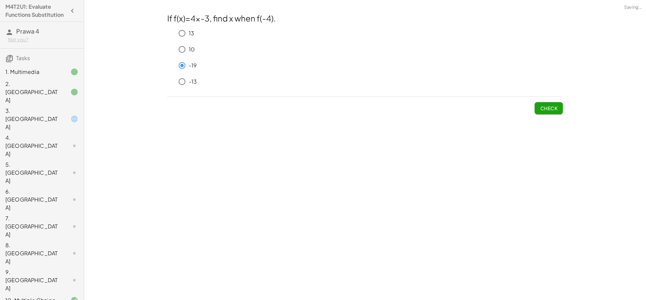
click at [545, 110] on span "Check" at bounding box center [548, 108] width 17 height 6
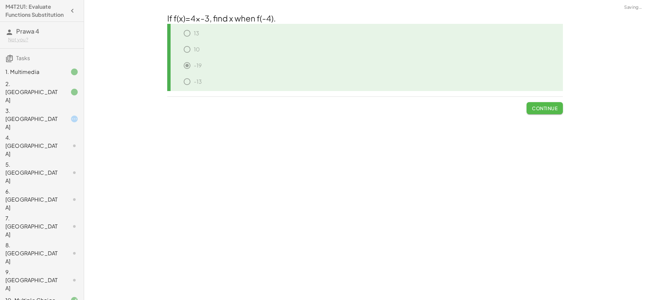
click at [555, 109] on span "Continue" at bounding box center [545, 108] width 26 height 6
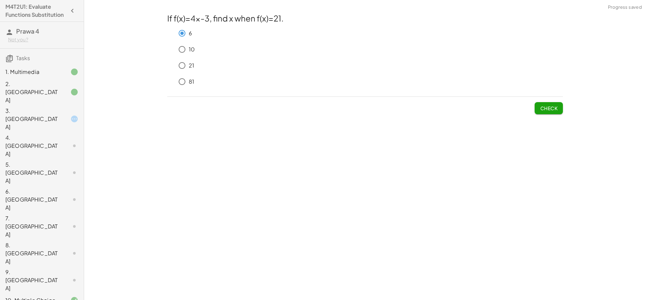
click at [535, 107] on button "Check" at bounding box center [549, 108] width 28 height 12
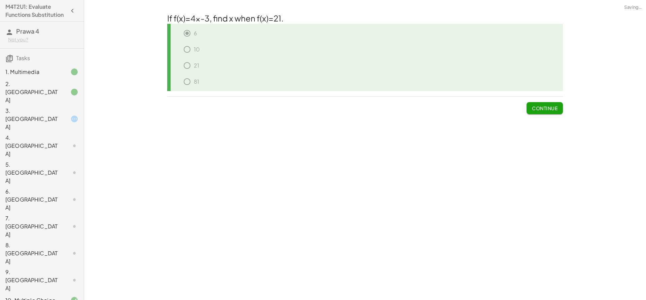
click at [535, 105] on span "Continue" at bounding box center [545, 108] width 26 height 6
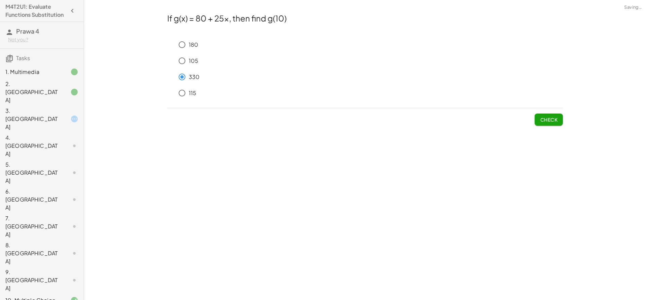
click at [552, 121] on span "Check" at bounding box center [548, 120] width 17 height 6
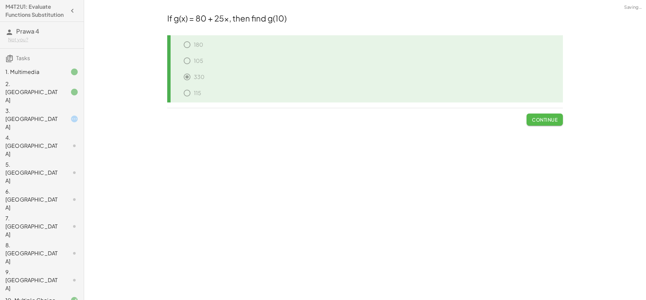
click at [552, 121] on span "Continue" at bounding box center [545, 120] width 26 height 6
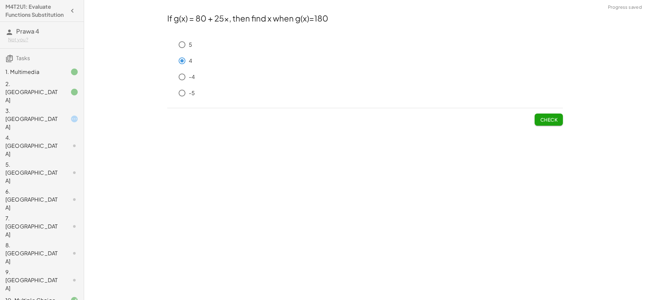
click at [548, 125] on button "Check" at bounding box center [549, 120] width 28 height 12
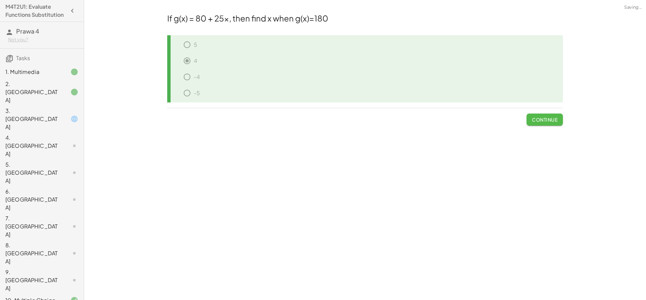
click at [548, 125] on button "Continue" at bounding box center [544, 120] width 36 height 12
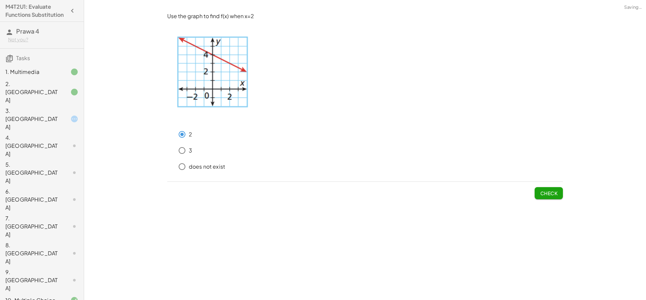
click at [545, 193] on span "Check" at bounding box center [548, 193] width 17 height 6
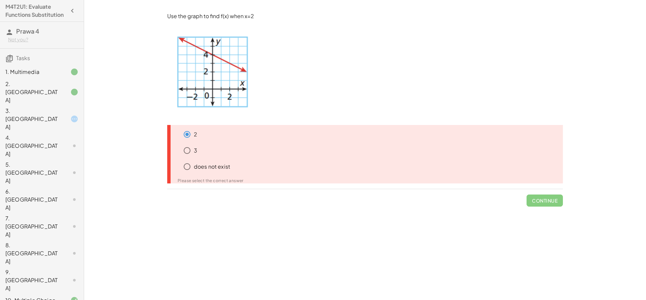
scroll to position [144, 0]
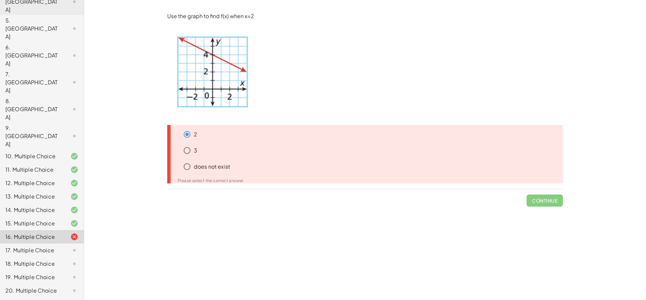
click at [32, 247] on div "17. Multiple Choice" at bounding box center [32, 251] width 54 height 8
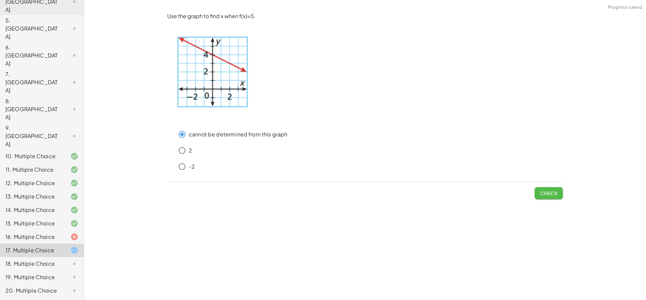
click at [543, 194] on span "Check" at bounding box center [548, 193] width 17 height 6
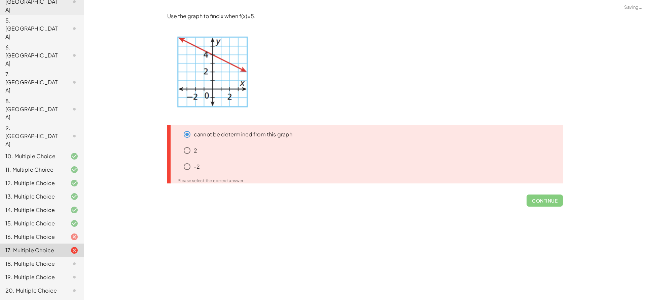
click at [544, 197] on span "Continue" at bounding box center [544, 197] width 36 height 17
click at [23, 284] on div "18. Multiple Choice" at bounding box center [42, 290] width 84 height 13
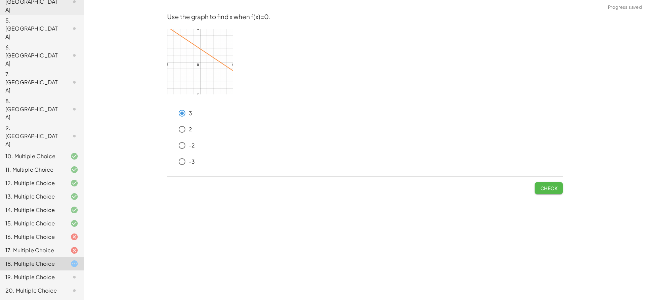
click at [548, 192] on button "Check" at bounding box center [549, 188] width 28 height 12
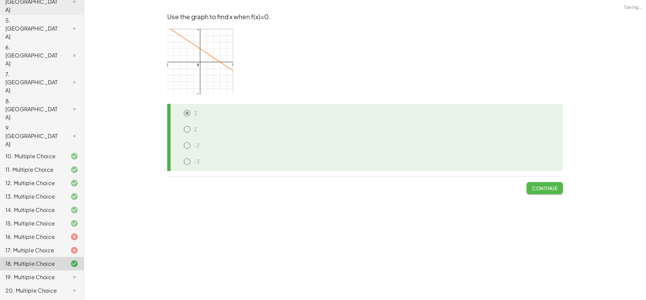
click at [548, 192] on button "Continue" at bounding box center [544, 188] width 36 height 12
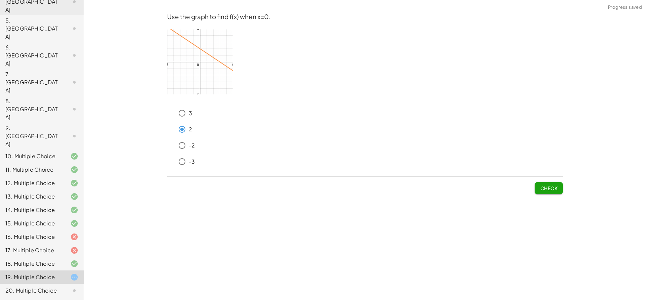
click at [529, 188] on div "Check" at bounding box center [365, 185] width 396 height 17
click at [545, 189] on span "Check" at bounding box center [548, 188] width 17 height 6
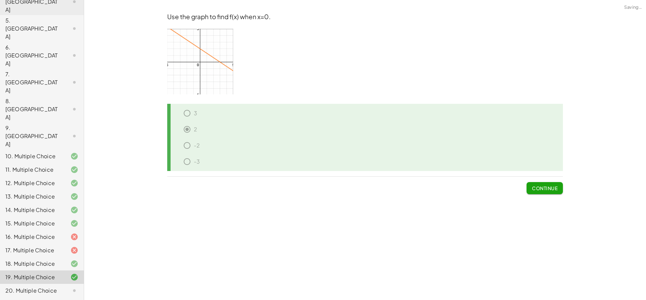
click at [545, 189] on span "Continue" at bounding box center [545, 188] width 26 height 6
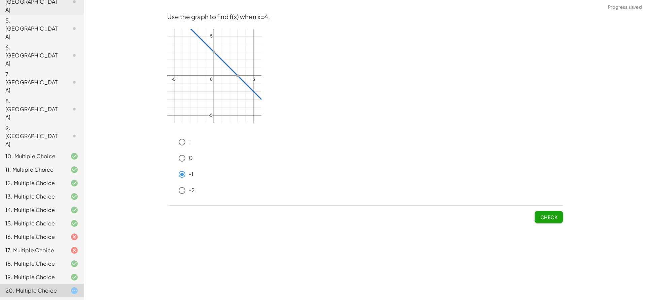
click at [548, 219] on span "Check" at bounding box center [548, 217] width 17 height 6
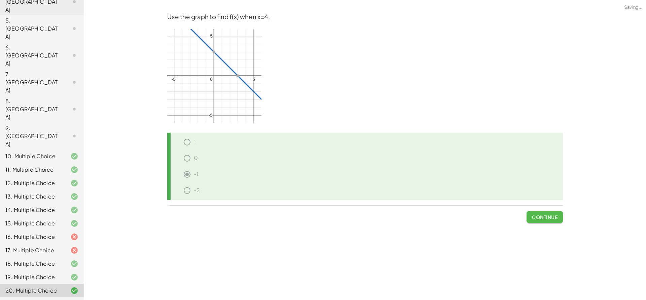
click at [548, 219] on span "Continue" at bounding box center [545, 217] width 26 height 6
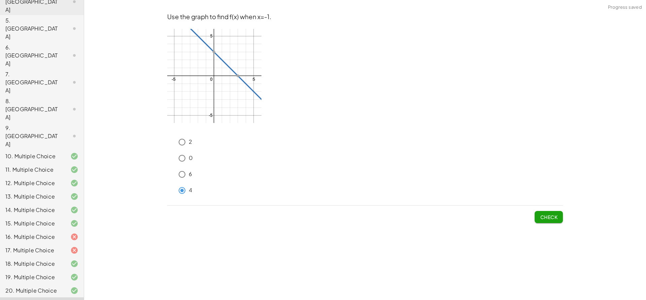
click at [557, 218] on span "Check" at bounding box center [548, 217] width 17 height 6
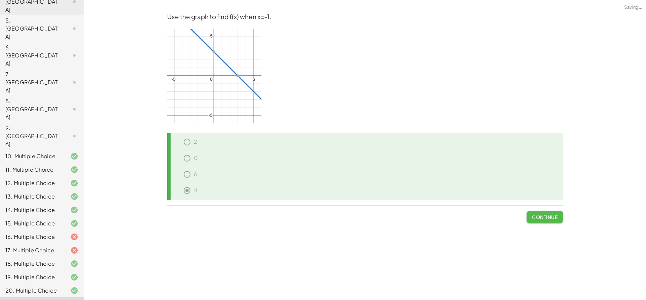
click at [557, 218] on span "Continue" at bounding box center [545, 217] width 26 height 6
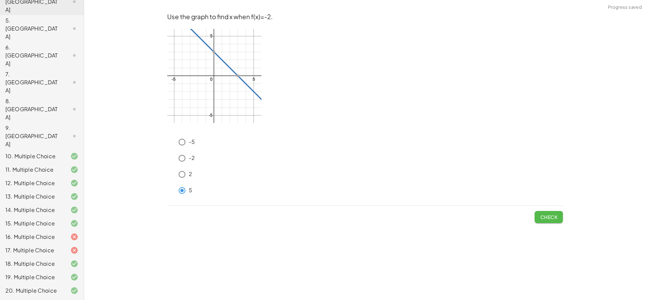
click at [551, 217] on span "Check" at bounding box center [548, 217] width 17 height 6
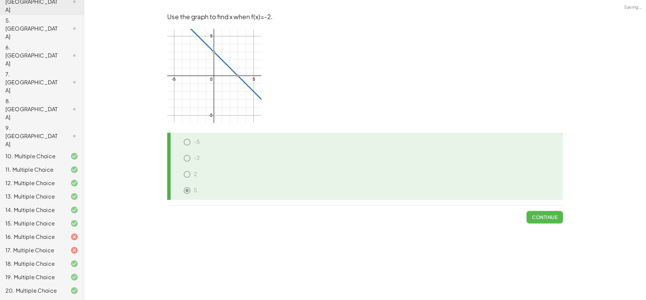
click at [551, 217] on span "Continue" at bounding box center [545, 217] width 26 height 6
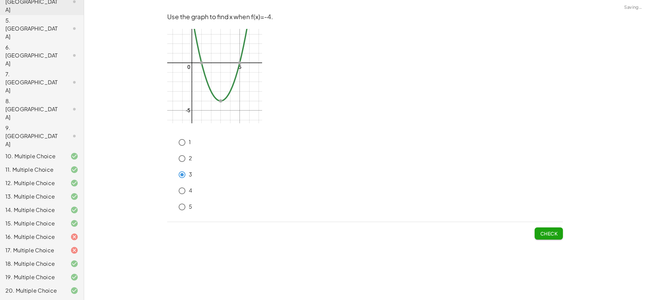
click at [0, 0] on div "Use the graph to find x when f(x)=-4. 1 2 3 4 5 Check" at bounding box center [0, 0] width 0 height 0
click at [549, 237] on span "Check" at bounding box center [548, 234] width 17 height 6
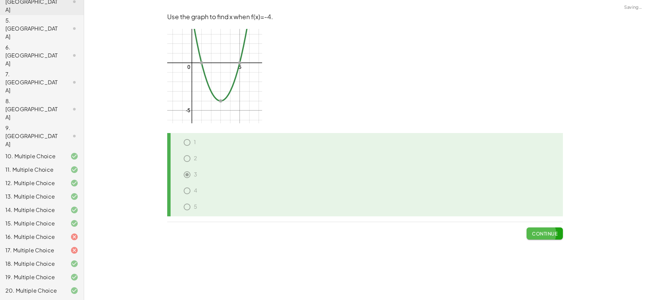
click at [549, 236] on span "Continue" at bounding box center [545, 234] width 26 height 6
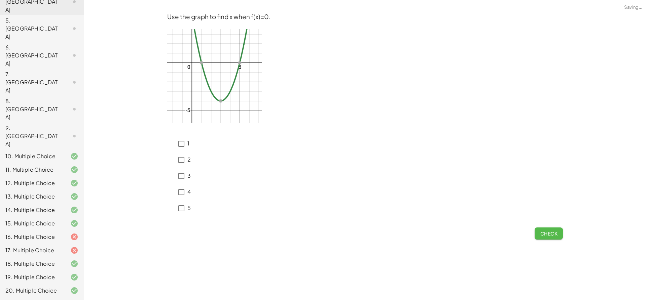
click at [549, 236] on span "Check" at bounding box center [548, 234] width 17 height 6
click at [553, 234] on span "Check" at bounding box center [548, 234] width 17 height 6
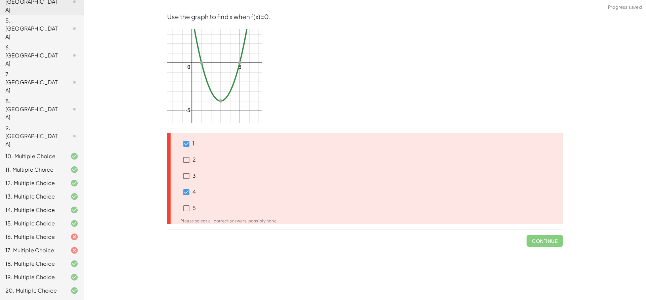
click at [551, 241] on span "Continue" at bounding box center [544, 238] width 36 height 17
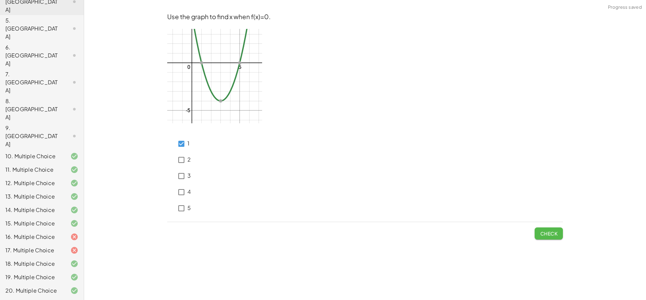
click at [549, 234] on span "Check" at bounding box center [548, 234] width 17 height 6
click at [552, 238] on button "Check" at bounding box center [549, 234] width 28 height 12
click at [550, 231] on span "Check" at bounding box center [548, 234] width 17 height 6
click at [546, 235] on span "Check" at bounding box center [548, 234] width 17 height 6
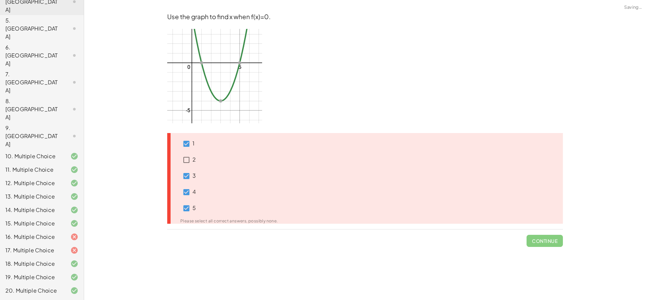
click at [546, 235] on span "Continue" at bounding box center [544, 238] width 36 height 17
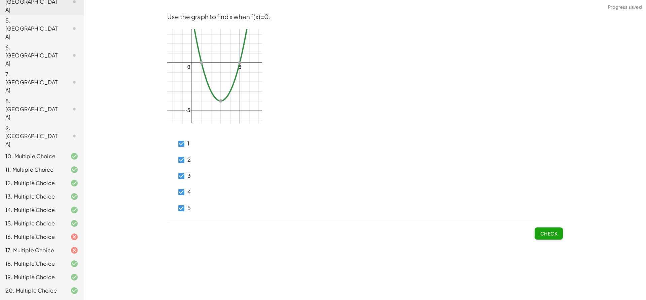
click at [555, 230] on button "Check" at bounding box center [549, 234] width 28 height 12
click at [549, 235] on span "Check" at bounding box center [548, 234] width 17 height 6
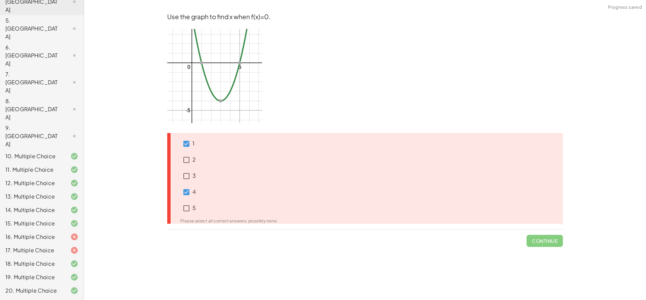
click at [550, 242] on span "Continue" at bounding box center [544, 238] width 36 height 17
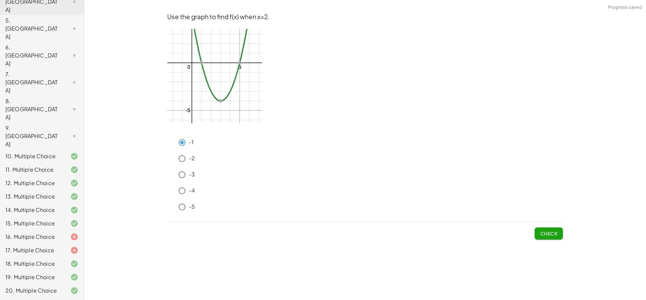
click at [544, 238] on button "Check" at bounding box center [549, 234] width 28 height 12
click at [551, 236] on span "Check" at bounding box center [548, 234] width 17 height 6
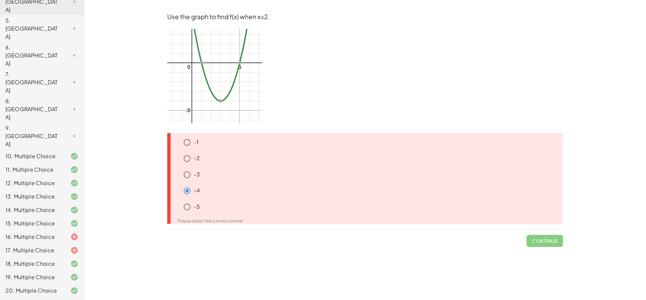
scroll to position [0, 0]
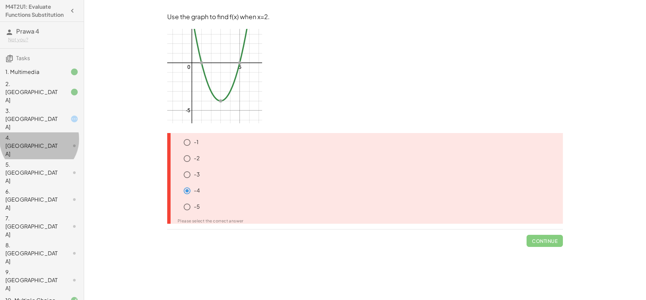
drag, startPoint x: 46, startPoint y: 121, endPoint x: 46, endPoint y: 130, distance: 9.1
click at [46, 129] on div "1. Multimedia 2. Canvas 3. Canvas 4. Canvas 5. Canvas 6. Canvas 7. Canvas 8. Ca…" at bounding box center [42, 287] width 84 height 449
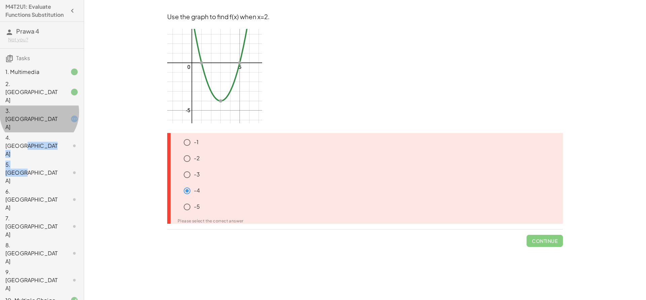
click at [70, 115] on icon at bounding box center [74, 119] width 8 height 8
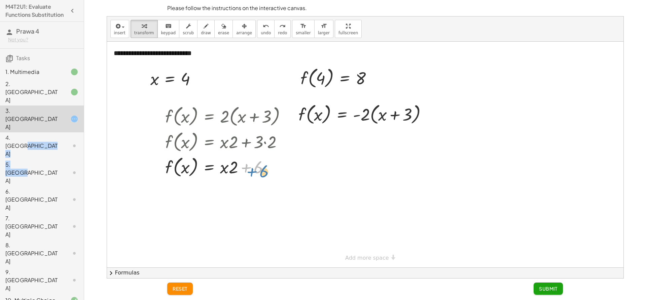
drag, startPoint x: 264, startPoint y: 168, endPoint x: 268, endPoint y: 172, distance: 5.7
click at [268, 172] on div at bounding box center [228, 167] width 133 height 26
click at [248, 172] on div at bounding box center [228, 167] width 133 height 26
click at [218, 190] on div at bounding box center [365, 155] width 516 height 226
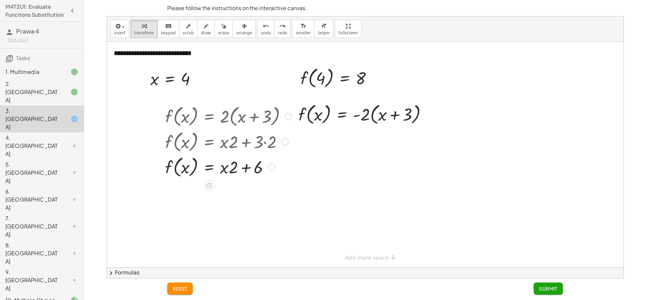
click at [214, 186] on div at bounding box center [209, 185] width 11 height 11
click at [236, 188] on icon at bounding box center [236, 186] width 6 height 6
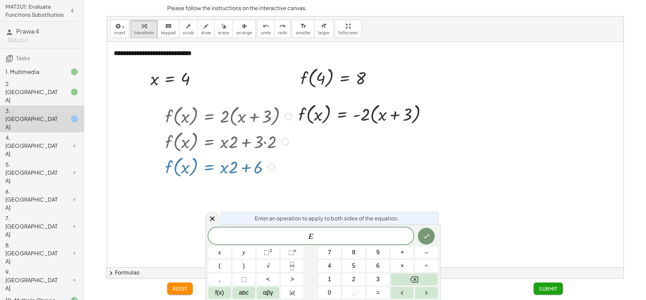
click at [313, 197] on div at bounding box center [365, 155] width 516 height 226
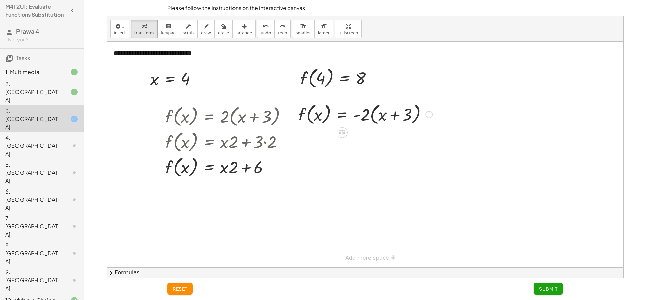
drag, startPoint x: 362, startPoint y: 115, endPoint x: 362, endPoint y: 121, distance: 6.4
click at [362, 120] on div at bounding box center [365, 114] width 141 height 26
click at [397, 122] on div at bounding box center [365, 114] width 141 height 26
drag, startPoint x: 311, startPoint y: 117, endPoint x: 308, endPoint y: 107, distance: 10.2
click at [308, 107] on div at bounding box center [365, 114] width 141 height 26
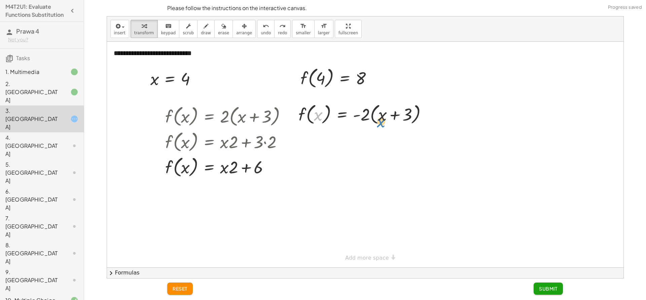
drag, startPoint x: 321, startPoint y: 115, endPoint x: 384, endPoint y: 122, distance: 63.3
click at [384, 122] on div at bounding box center [365, 114] width 141 height 26
drag, startPoint x: 376, startPoint y: 80, endPoint x: 391, endPoint y: 48, distance: 35.2
click at [391, 48] on div "**********" at bounding box center [365, 155] width 516 height 226
drag, startPoint x: 319, startPoint y: 76, endPoint x: 381, endPoint y: 117, distance: 74.4
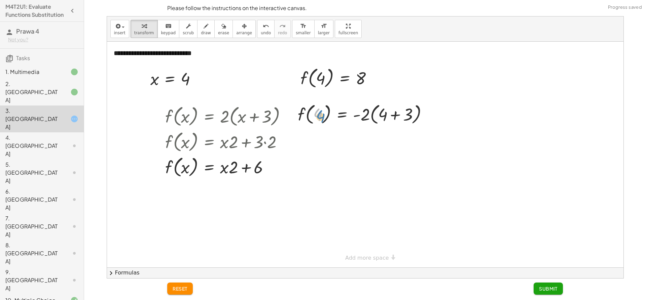
drag, startPoint x: 321, startPoint y: 114, endPoint x: 338, endPoint y: 116, distance: 17.3
click at [322, 116] on div at bounding box center [365, 114] width 142 height 26
click at [395, 115] on div at bounding box center [365, 114] width 142 height 26
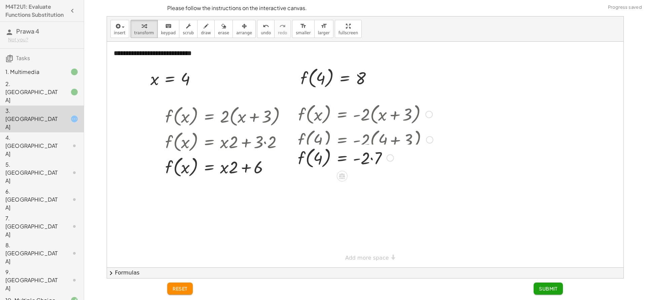
drag, startPoint x: 392, startPoint y: 114, endPoint x: 385, endPoint y: 171, distance: 57.0
click at [342, 158] on div "f ( , ) = · - 2 · 4 7" at bounding box center [342, 158] width 0 height 0
drag, startPoint x: 390, startPoint y: 166, endPoint x: 185, endPoint y: 179, distance: 205.6
click at [332, 205] on div "**********" at bounding box center [365, 155] width 516 height 226
click at [250, 168] on div at bounding box center [228, 167] width 133 height 26
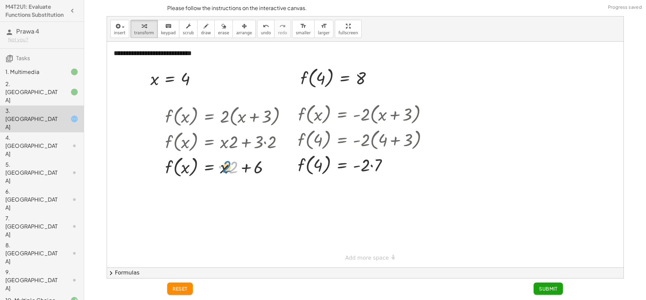
drag, startPoint x: 229, startPoint y: 171, endPoint x: 223, endPoint y: 170, distance: 6.1
click at [223, 170] on div at bounding box center [228, 167] width 133 height 26
drag, startPoint x: 186, startPoint y: 171, endPoint x: 192, endPoint y: 169, distance: 6.4
click at [192, 169] on div at bounding box center [228, 167] width 133 height 26
drag, startPoint x: 224, startPoint y: 168, endPoint x: 182, endPoint y: 168, distance: 42.1
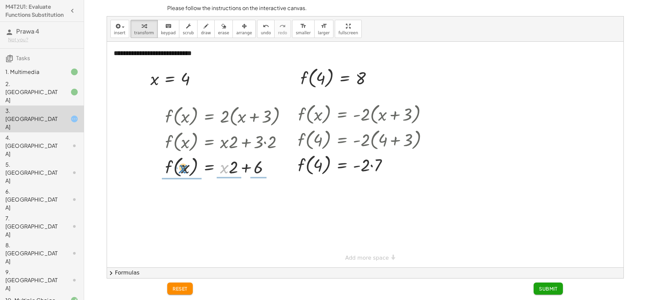
click at [182, 168] on div at bounding box center [228, 167] width 133 height 26
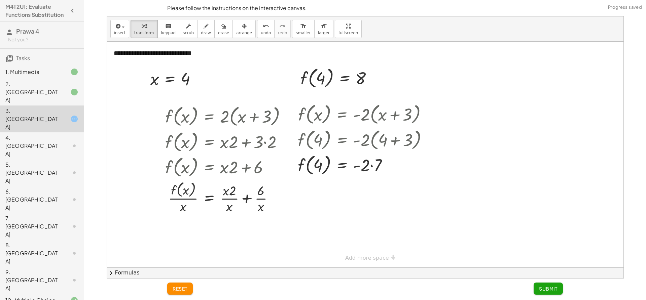
drag, startPoint x: 178, startPoint y: 206, endPoint x: 247, endPoint y: 4, distance: 212.8
click at [245, 2] on div "**********" at bounding box center [365, 150] width 562 height 300
click at [263, 27] on icon "undo" at bounding box center [266, 26] width 6 height 8
click at [543, 289] on span "Submit" at bounding box center [548, 289] width 19 height 6
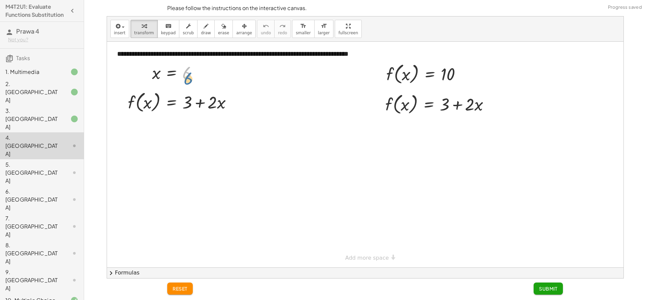
drag, startPoint x: 186, startPoint y: 81, endPoint x: 188, endPoint y: 85, distance: 5.1
click at [188, 85] on div "**********" at bounding box center [365, 155] width 516 height 226
drag, startPoint x: 406, startPoint y: 77, endPoint x: 156, endPoint y: 77, distance: 249.6
drag, startPoint x: 148, startPoint y: 105, endPoint x: 157, endPoint y: 76, distance: 30.0
drag, startPoint x: 159, startPoint y: 73, endPoint x: 152, endPoint y: 99, distance: 26.4
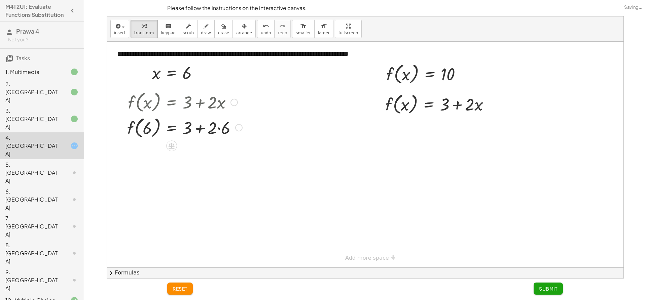
click at [202, 131] on div at bounding box center [185, 128] width 122 height 26
click at [221, 126] on div at bounding box center [185, 128] width 122 height 26
click at [199, 152] on div at bounding box center [185, 153] width 122 height 26
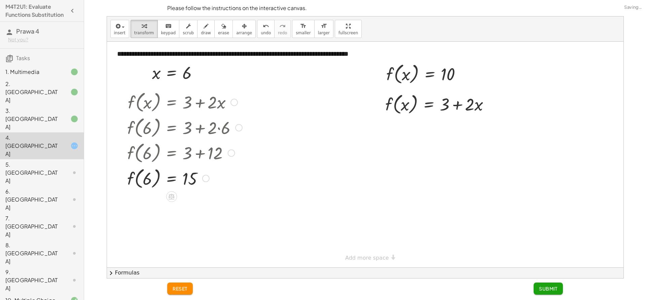
click at [146, 177] on div at bounding box center [185, 179] width 122 height 26
click at [65, 76] on div at bounding box center [69, 72] width 19 height 8
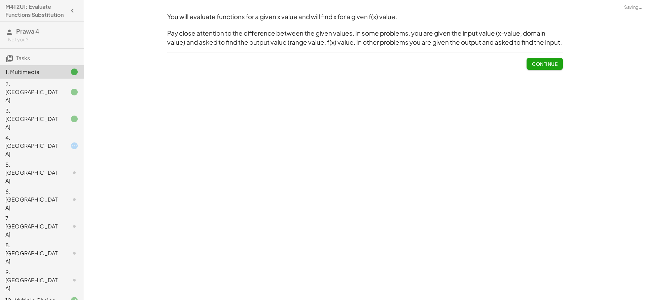
click at [60, 93] on div at bounding box center [69, 92] width 19 height 8
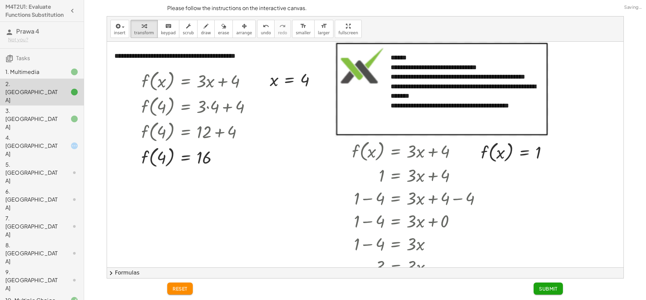
click at [60, 142] on div at bounding box center [69, 146] width 19 height 8
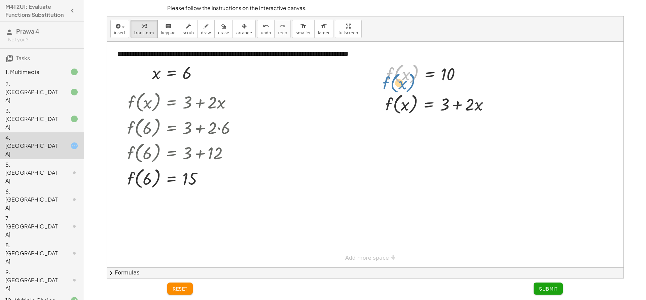
drag, startPoint x: 400, startPoint y: 77, endPoint x: 396, endPoint y: 77, distance: 4.1
click at [396, 77] on div at bounding box center [426, 74] width 87 height 26
drag, startPoint x: 406, startPoint y: 75, endPoint x: 406, endPoint y: 108, distance: 33.0
drag, startPoint x: 394, startPoint y: 74, endPoint x: 394, endPoint y: 103, distance: 29.6
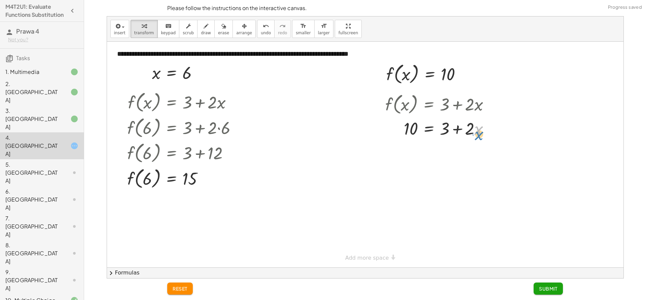
drag, startPoint x: 479, startPoint y: 133, endPoint x: 482, endPoint y: 138, distance: 5.4
click at [482, 138] on div at bounding box center [440, 128] width 116 height 23
drag, startPoint x: 257, startPoint y: 24, endPoint x: 410, endPoint y: 108, distance: 175.2
click at [258, 26] on button "undo undo" at bounding box center [265, 29] width 17 height 18
drag, startPoint x: 482, startPoint y: 108, endPoint x: 411, endPoint y: 75, distance: 78.6
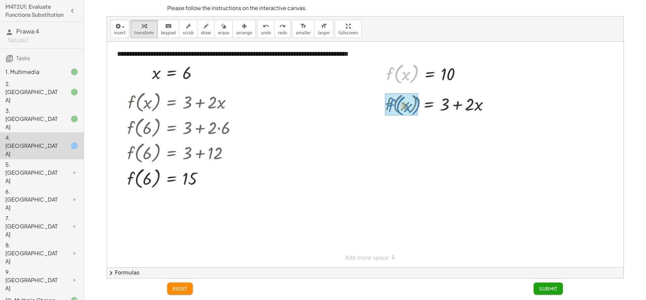
drag, startPoint x: 393, startPoint y: 75, endPoint x: 395, endPoint y: 108, distance: 32.7
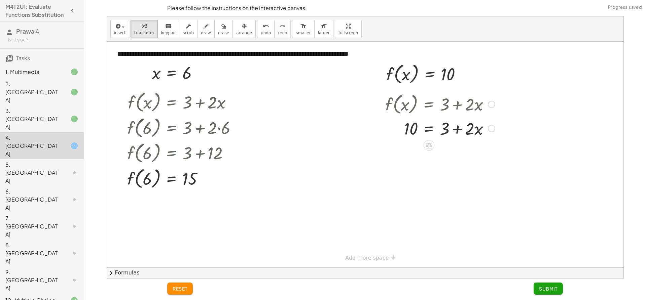
click at [459, 127] on div at bounding box center [440, 128] width 116 height 23
drag, startPoint x: 478, startPoint y: 132, endPoint x: 439, endPoint y: 131, distance: 38.7
click at [439, 131] on div at bounding box center [440, 128] width 116 height 23
click at [462, 155] on div at bounding box center [440, 151] width 116 height 23
drag, startPoint x: 255, startPoint y: 28, endPoint x: 294, endPoint y: 49, distance: 45.3
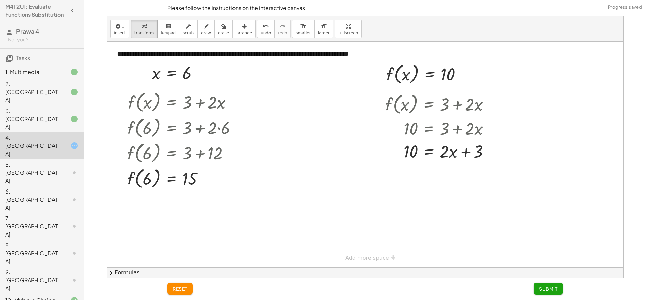
click at [257, 30] on button "undo undo" at bounding box center [265, 29] width 17 height 18
drag, startPoint x: 472, startPoint y: 135, endPoint x: 416, endPoint y: 76, distance: 80.2
click at [416, 76] on div "**********" at bounding box center [365, 155] width 516 height 226
drag, startPoint x: 477, startPoint y: 132, endPoint x: 417, endPoint y: 81, distance: 78.6
drag, startPoint x: 410, startPoint y: 130, endPoint x: 449, endPoint y: 75, distance: 66.6
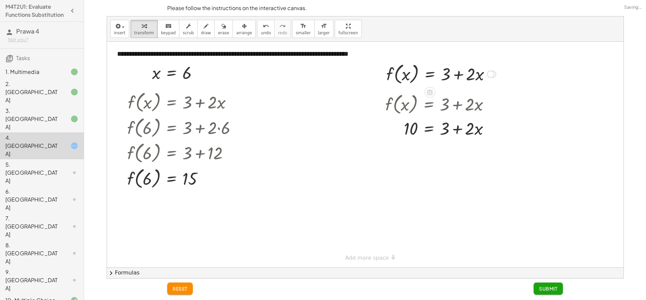
click at [456, 76] on div at bounding box center [441, 74] width 116 height 26
drag, startPoint x: 491, startPoint y: 80, endPoint x: 488, endPoint y: 114, distance: 33.5
click at [496, 124] on div "**********" at bounding box center [365, 155] width 516 height 226
drag, startPoint x: 485, startPoint y: 100, endPoint x: 468, endPoint y: 72, distance: 33.5
click at [430, 74] on div "f ( , x ) = 10 · x f ( , x ) = + 3 + · 2 · x" at bounding box center [430, 74] width 0 height 0
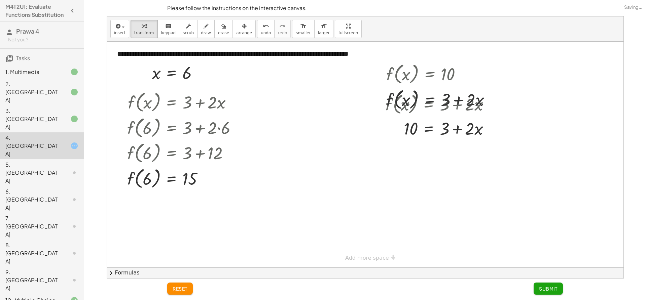
drag, startPoint x: 256, startPoint y: 26, endPoint x: 367, endPoint y: 47, distance: 112.7
click at [273, 27] on div "undo undo redo redo" at bounding box center [274, 29] width 34 height 18
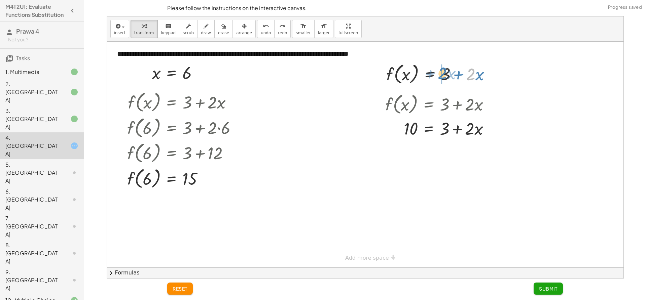
drag, startPoint x: 455, startPoint y: 78, endPoint x: 445, endPoint y: 75, distance: 9.9
click at [445, 75] on div at bounding box center [441, 74] width 116 height 26
click at [263, 24] on icon "undo" at bounding box center [266, 26] width 6 height 8
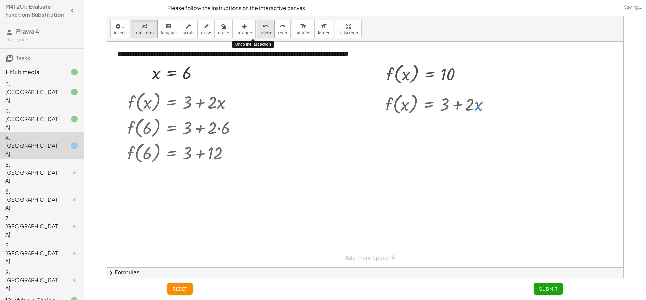
click at [263, 24] on icon "undo" at bounding box center [266, 26] width 6 height 8
click at [274, 29] on button "redo redo" at bounding box center [282, 29] width 16 height 18
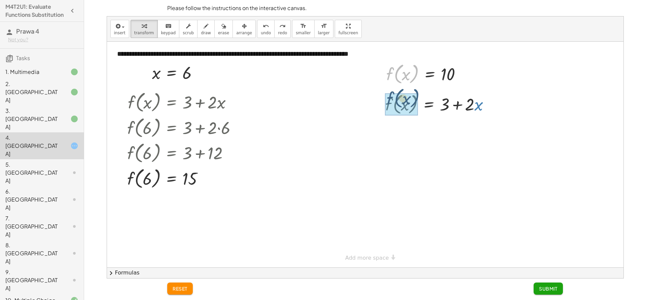
drag, startPoint x: 396, startPoint y: 72, endPoint x: 397, endPoint y: 100, distance: 27.6
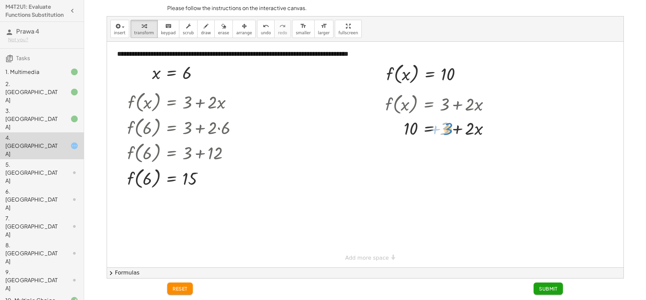
click at [447, 126] on div at bounding box center [440, 128] width 116 height 23
drag, startPoint x: 447, startPoint y: 122, endPoint x: 395, endPoint y: 120, distance: 52.2
click at [395, 121] on div at bounding box center [440, 128] width 116 height 23
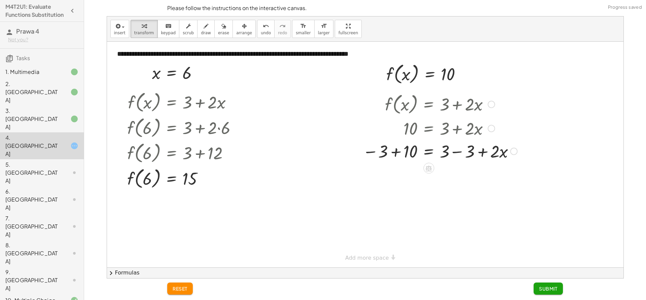
click at [392, 154] on div at bounding box center [439, 151] width 161 height 23
click at [483, 176] on div at bounding box center [441, 173] width 164 height 23
click at [456, 178] on div at bounding box center [441, 173] width 164 height 23
drag, startPoint x: 444, startPoint y: 175, endPoint x: 411, endPoint y: 191, distance: 36.7
drag, startPoint x: 455, startPoint y: 214, endPoint x: 455, endPoint y: 200, distance: 13.8
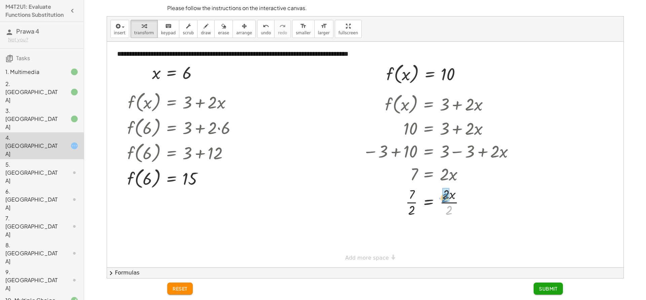
click at [455, 200] on div at bounding box center [439, 202] width 161 height 34
click at [410, 245] on div at bounding box center [439, 236] width 161 height 34
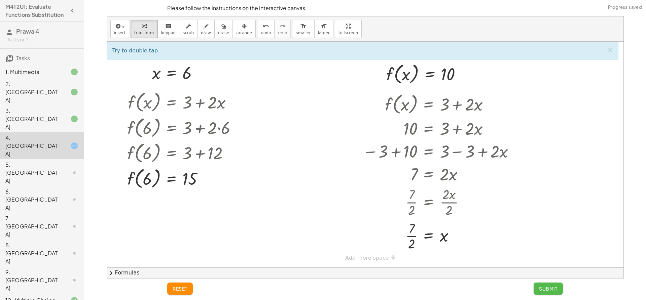
click at [547, 286] on button "Submit" at bounding box center [548, 289] width 29 height 12
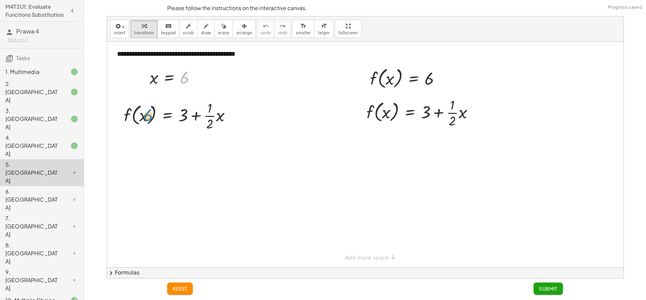
drag, startPoint x: 190, startPoint y: 79, endPoint x: 155, endPoint y: 117, distance: 51.7
click at [155, 117] on div "**********" at bounding box center [365, 155] width 516 height 226
drag, startPoint x: 187, startPoint y: 82, endPoint x: 147, endPoint y: 119, distance: 55.0
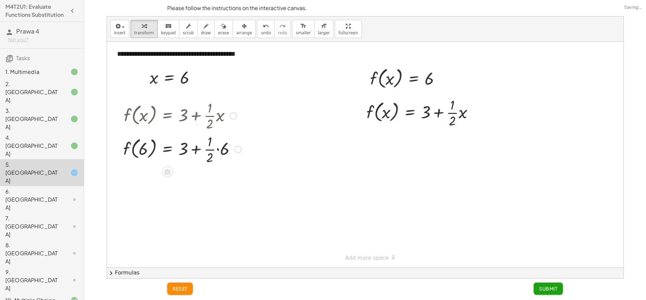
click at [168, 116] on div "f ( , x ) = + 3 + · · 1 · 2 · x f ( , ) = + 3 + · · 1 · 2 · 6 6" at bounding box center [168, 116] width 0 height 0
drag, startPoint x: 210, startPoint y: 159, endPoint x: 221, endPoint y: 153, distance: 12.4
click at [195, 181] on div at bounding box center [182, 179] width 125 height 26
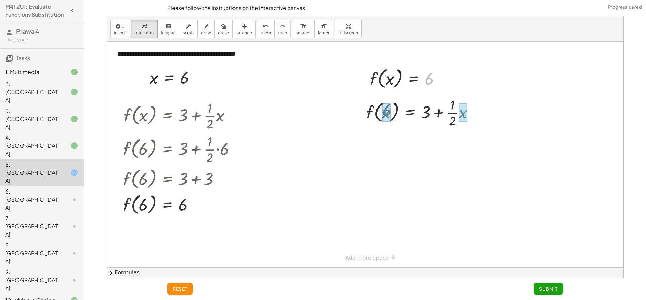
drag, startPoint x: 430, startPoint y: 79, endPoint x: 378, endPoint y: 116, distance: 63.9
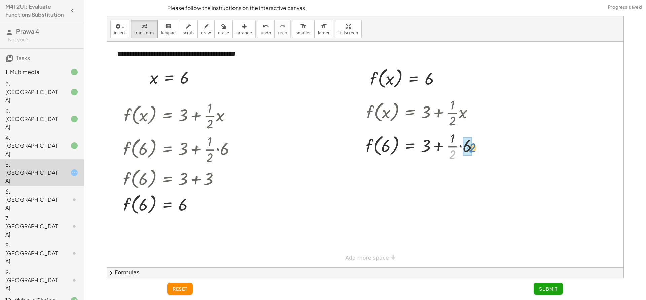
drag, startPoint x: 451, startPoint y: 155, endPoint x: 464, endPoint y: 149, distance: 13.7
click at [436, 178] on div at bounding box center [424, 176] width 125 height 26
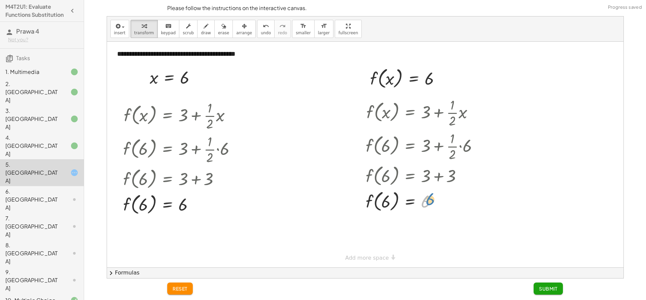
drag, startPoint x: 424, startPoint y: 204, endPoint x: 428, endPoint y: 203, distance: 4.6
click at [428, 203] on div at bounding box center [424, 201] width 125 height 26
drag, startPoint x: 147, startPoint y: 205, endPoint x: 167, endPoint y: 202, distance: 20.5
click at [167, 202] on div at bounding box center [182, 204] width 125 height 26
drag, startPoint x: 423, startPoint y: 198, endPoint x: 185, endPoint y: 208, distance: 238.0
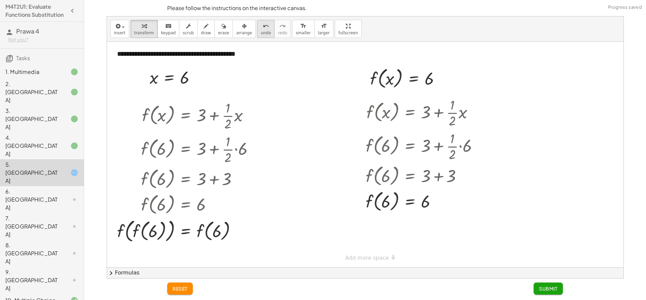
click at [261, 31] on span "undo" at bounding box center [266, 33] width 10 height 5
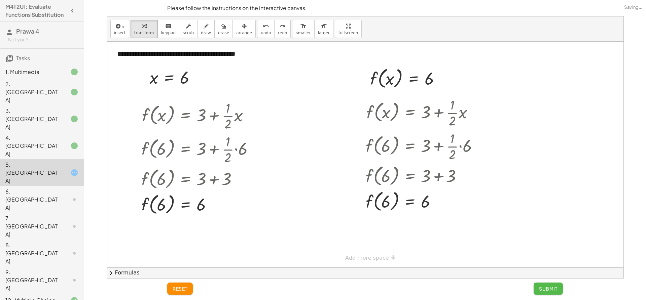
click at [548, 283] on button "Submit" at bounding box center [548, 289] width 29 height 12
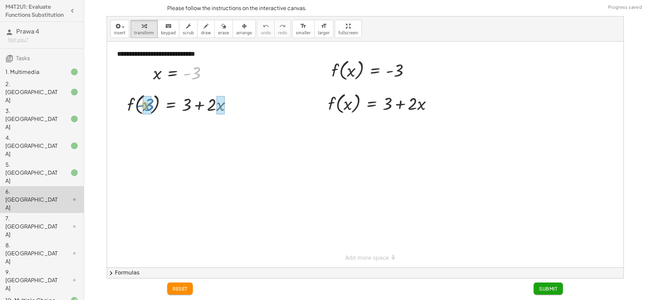
drag, startPoint x: 194, startPoint y: 73, endPoint x: 147, endPoint y: 105, distance: 57.2
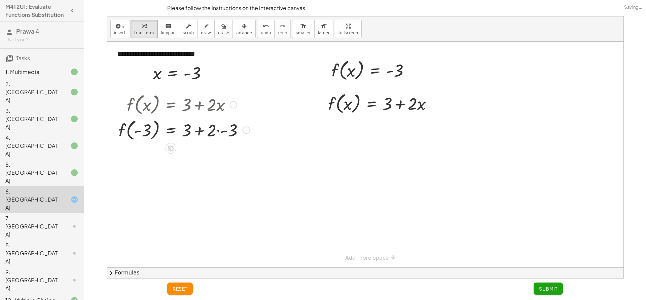
click at [226, 130] on div at bounding box center [184, 130] width 138 height 26
click at [200, 156] on div at bounding box center [184, 155] width 138 height 26
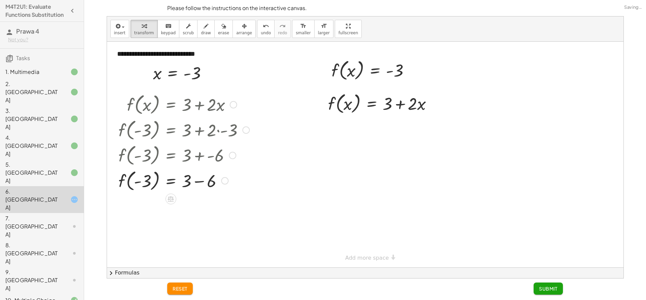
click at [200, 183] on div at bounding box center [184, 181] width 138 height 26
click at [187, 208] on div at bounding box center [184, 206] width 138 height 26
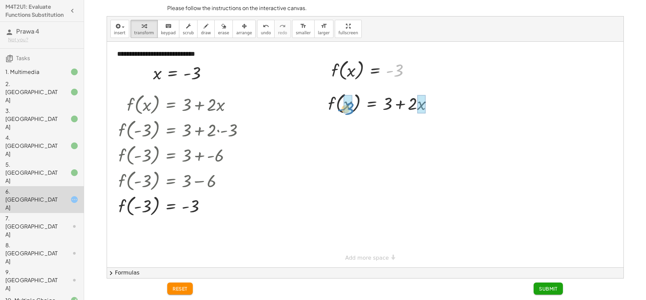
drag, startPoint x: 399, startPoint y: 75, endPoint x: 349, endPoint y: 114, distance: 63.1
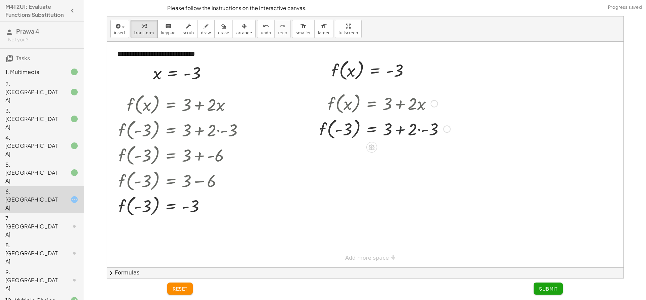
click at [402, 130] on div at bounding box center [385, 129] width 138 height 26
click at [426, 128] on div at bounding box center [385, 129] width 138 height 26
drag, startPoint x: 402, startPoint y: 157, endPoint x: 397, endPoint y: 161, distance: 6.7
click at [402, 157] on div at bounding box center [385, 154] width 138 height 26
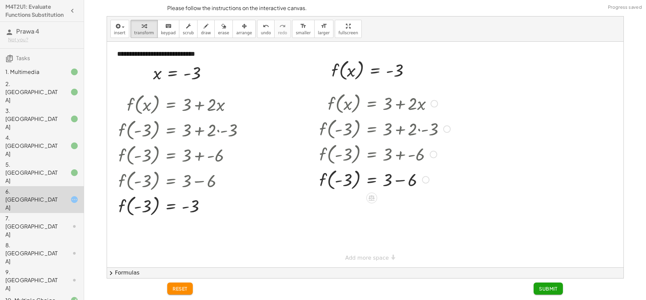
click at [396, 183] on div at bounding box center [385, 180] width 138 height 26
click at [393, 205] on div at bounding box center [385, 205] width 138 height 26
click at [538, 287] on button "Submit" at bounding box center [548, 289] width 29 height 12
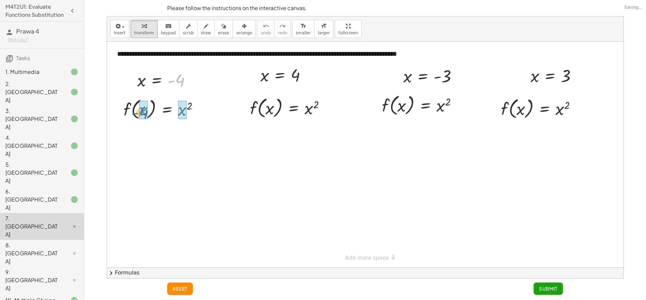
drag, startPoint x: 180, startPoint y: 77, endPoint x: 142, endPoint y: 110, distance: 50.6
drag, startPoint x: 181, startPoint y: 79, endPoint x: 147, endPoint y: 110, distance: 45.7
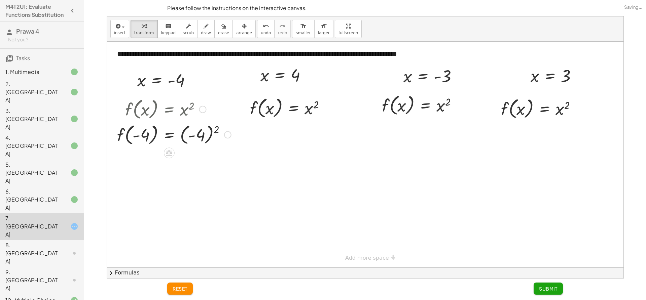
click at [191, 137] on div at bounding box center [174, 135] width 121 height 26
click at [137, 163] on div at bounding box center [174, 160] width 121 height 26
drag, startPoint x: 306, startPoint y: 69, endPoint x: 278, endPoint y: 103, distance: 43.7
click at [278, 103] on div "**********" at bounding box center [365, 155] width 516 height 226
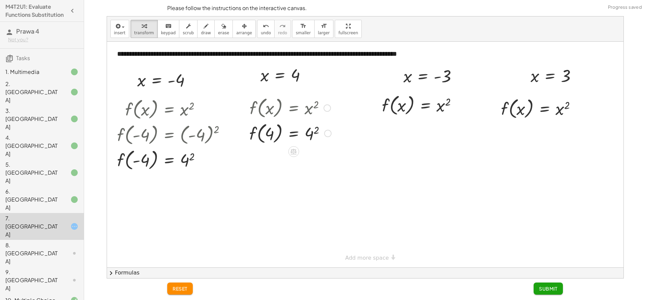
click at [311, 135] on div at bounding box center [290, 133] width 88 height 26
click at [306, 156] on div at bounding box center [290, 159] width 89 height 26
drag, startPoint x: 272, startPoint y: 154, endPoint x: 279, endPoint y: 153, distance: 7.4
click at [279, 153] on div at bounding box center [290, 159] width 89 height 26
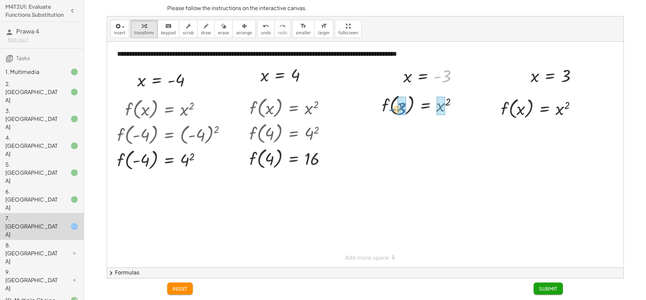
drag, startPoint x: 444, startPoint y: 78, endPoint x: 399, endPoint y: 111, distance: 55.8
click at [471, 95] on div at bounding box center [430, 105] width 121 height 26
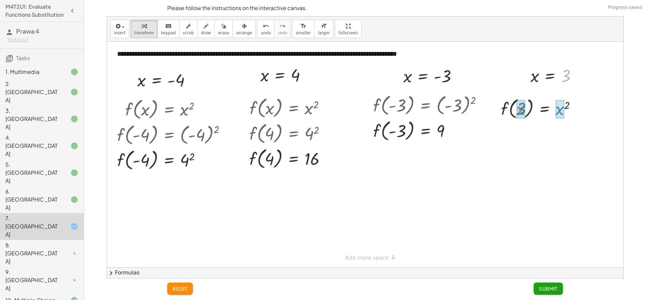
drag, startPoint x: 565, startPoint y: 78, endPoint x: 520, endPoint y: 114, distance: 56.7
click at [567, 103] on div at bounding box center [541, 109] width 89 height 26
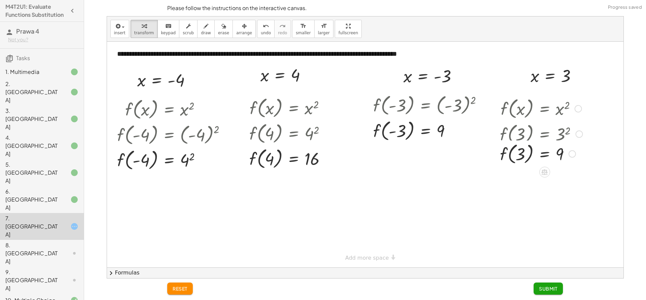
drag, startPoint x: 574, startPoint y: 155, endPoint x: 572, endPoint y: 165, distance: 10.6
click at [544, 154] on div "f ( , ) = 3 9" at bounding box center [544, 154] width 0 height 0
drag, startPoint x: 525, startPoint y: 158, endPoint x: 568, endPoint y: 166, distance: 43.2
click at [568, 166] on div at bounding box center [541, 159] width 89 height 26
click at [552, 289] on span "Submit" at bounding box center [548, 289] width 19 height 6
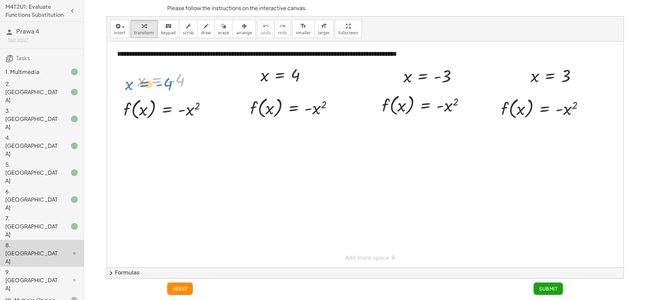
drag, startPoint x: 168, startPoint y: 81, endPoint x: 166, endPoint y: 76, distance: 4.6
click at [166, 77] on div at bounding box center [167, 80] width 66 height 22
drag, startPoint x: 176, startPoint y: 77, endPoint x: 139, endPoint y: 109, distance: 49.2
click at [226, 103] on div at bounding box center [178, 109] width 129 height 26
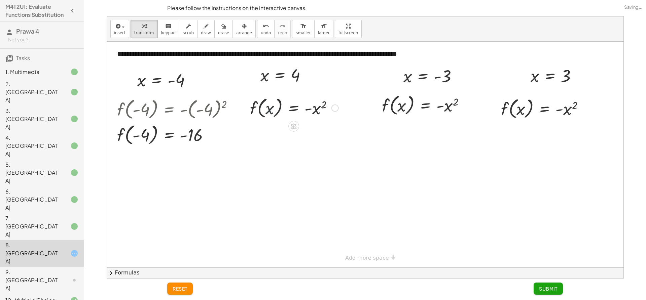
drag, startPoint x: 272, startPoint y: 114, endPoint x: 275, endPoint y: 111, distance: 3.8
click at [275, 111] on div at bounding box center [294, 108] width 95 height 26
drag, startPoint x: 297, startPoint y: 80, endPoint x: 277, endPoint y: 110, distance: 36.1
click at [277, 110] on div "**********" at bounding box center [365, 155] width 516 height 226
click at [334, 111] on div at bounding box center [333, 108] width 7 height 7
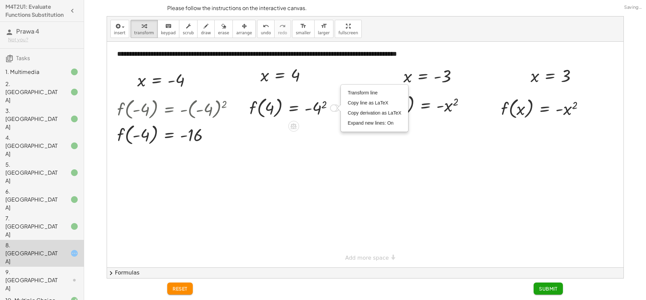
click at [321, 103] on div at bounding box center [294, 108] width 96 height 26
drag, startPoint x: 435, startPoint y: 82, endPoint x: 439, endPoint y: 87, distance: 6.3
click at [0, 0] on div "- x = - 3" at bounding box center [0, 0] width 0 height 0
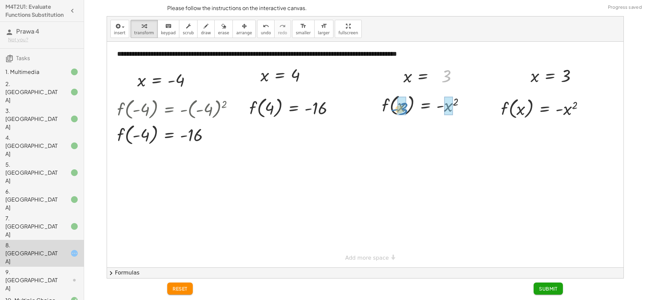
drag, startPoint x: 444, startPoint y: 67, endPoint x: 402, endPoint y: 99, distance: 52.8
drag, startPoint x: 467, startPoint y: 112, endPoint x: 472, endPoint y: 111, distance: 4.7
click at [469, 112] on div at bounding box center [434, 105] width 129 height 26
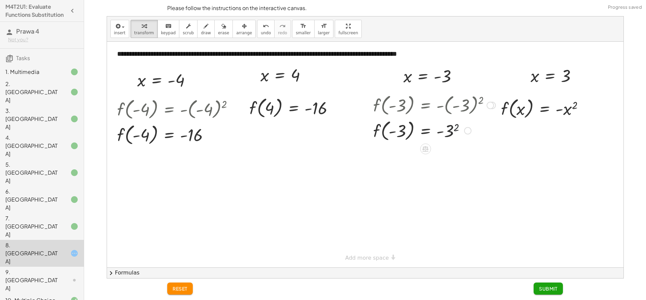
click at [455, 127] on div at bounding box center [434, 131] width 129 height 26
drag, startPoint x: 447, startPoint y: 157, endPoint x: 497, endPoint y: 118, distance: 63.5
click at [453, 156] on div at bounding box center [434, 156] width 129 height 26
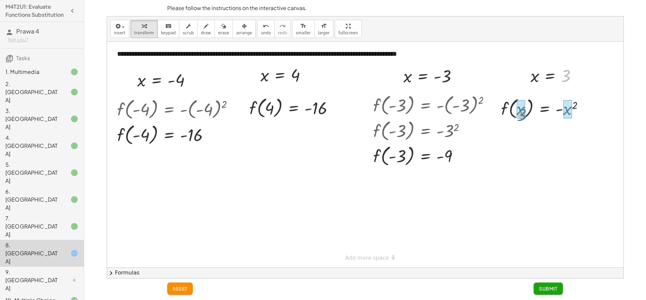
drag, startPoint x: 564, startPoint y: 78, endPoint x: 520, endPoint y: 115, distance: 57.0
drag, startPoint x: 584, startPoint y: 108, endPoint x: 572, endPoint y: 149, distance: 43.0
click at [571, 167] on div "**********" at bounding box center [365, 155] width 516 height 226
click at [573, 131] on div at bounding box center [545, 134] width 97 height 26
click at [568, 135] on div at bounding box center [545, 134] width 96 height 26
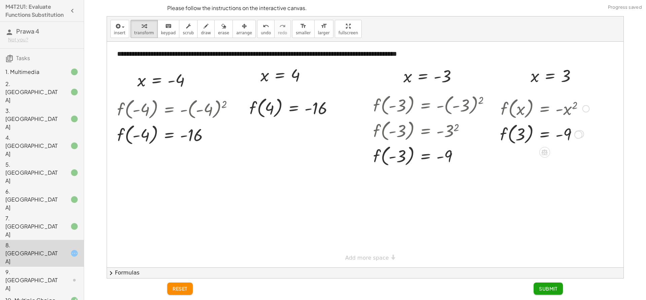
drag, startPoint x: 563, startPoint y: 161, endPoint x: 579, endPoint y: 138, distance: 28.3
click at [544, 134] on div "f ( , ) = - 3 9" at bounding box center [544, 134] width 0 height 0
click at [541, 288] on span "Submit" at bounding box center [548, 289] width 19 height 6
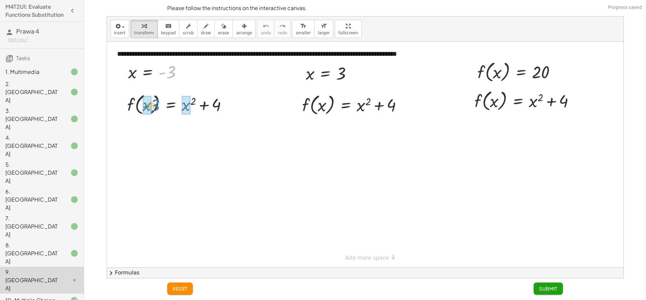
drag, startPoint x: 171, startPoint y: 69, endPoint x: 151, endPoint y: 103, distance: 39.4
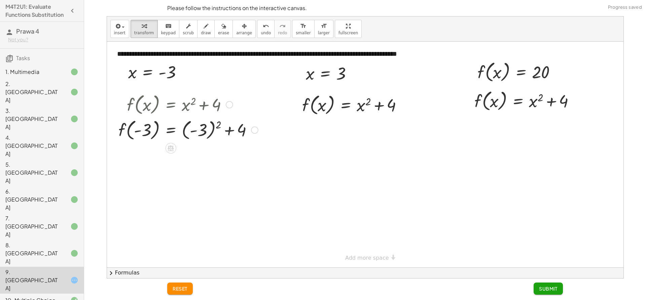
click at [222, 134] on div at bounding box center [188, 130] width 146 height 26
drag, startPoint x: 230, startPoint y: 131, endPoint x: 238, endPoint y: 112, distance: 19.6
click at [0, 0] on div "f ( , x ) = + x 2 + 4 2 f ( , ) = + 2 + 4 - 3 ( - 3 )" at bounding box center [0, 0] width 0 height 0
click at [220, 124] on div at bounding box center [188, 130] width 146 height 26
click at [197, 159] on div at bounding box center [188, 155] width 146 height 26
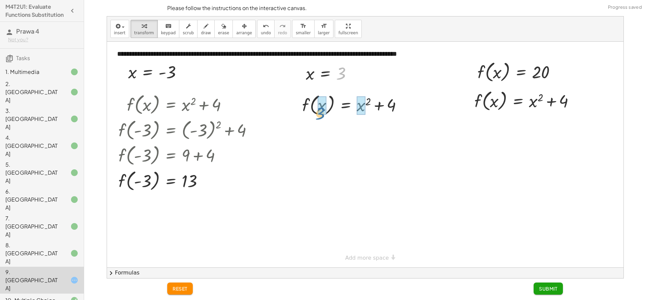
drag, startPoint x: 344, startPoint y: 78, endPoint x: 324, endPoint y: 108, distance: 36.3
click at [324, 118] on div "**********" at bounding box center [365, 155] width 516 height 226
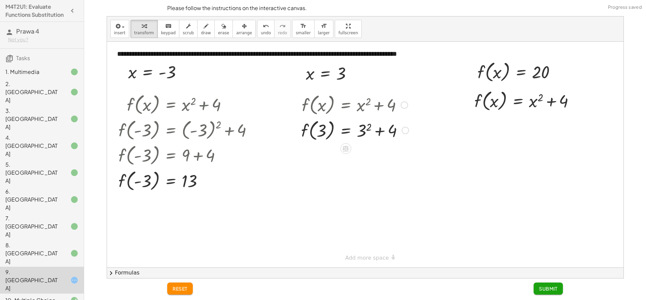
click at [377, 133] on div at bounding box center [355, 130] width 114 height 26
click at [369, 124] on div at bounding box center [355, 130] width 114 height 26
click at [371, 156] on div at bounding box center [355, 156] width 114 height 26
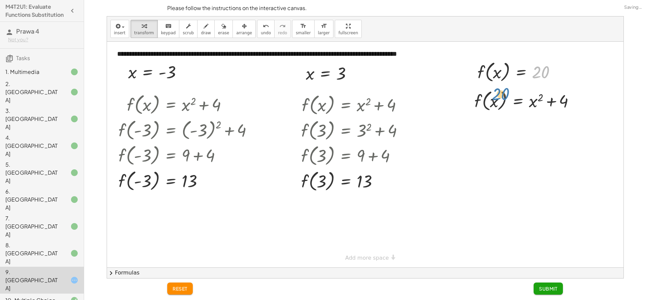
drag, startPoint x: 542, startPoint y: 76, endPoint x: 501, endPoint y: 109, distance: 52.8
click at [501, 109] on div "**********" at bounding box center [365, 155] width 516 height 226
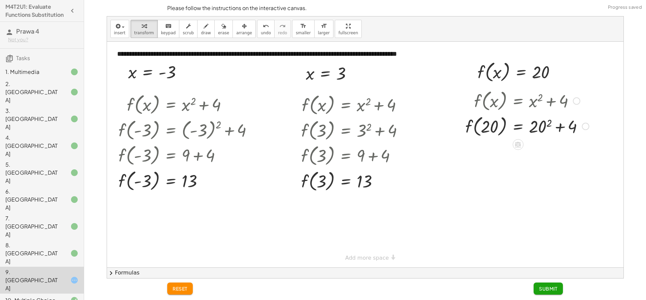
click at [548, 122] on div at bounding box center [527, 126] width 130 height 26
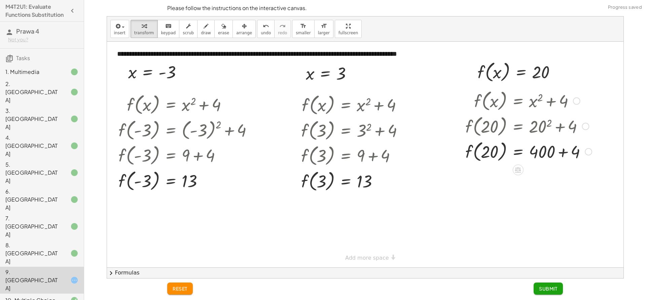
click at [562, 153] on div at bounding box center [528, 152] width 133 height 26
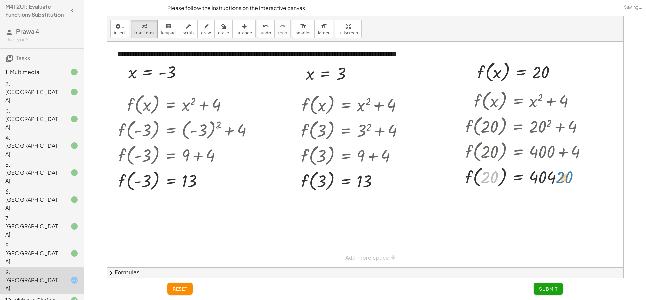
drag, startPoint x: 488, startPoint y: 176, endPoint x: 555, endPoint y: 175, distance: 67.6
click at [556, 176] on div at bounding box center [528, 177] width 133 height 26
click at [554, 289] on span "Submit" at bounding box center [548, 289] width 19 height 6
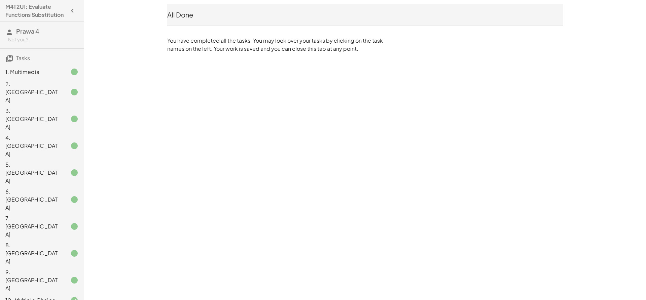
click at [43, 95] on div "2. [GEOGRAPHIC_DATA]" at bounding box center [32, 92] width 54 height 24
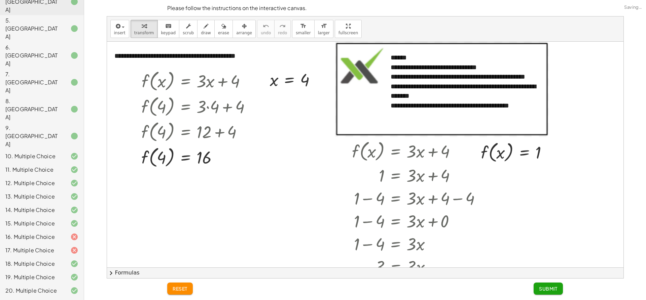
scroll to position [10, 0]
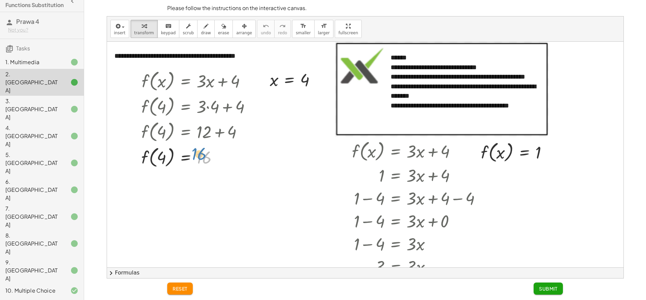
drag, startPoint x: 211, startPoint y: 155, endPoint x: 204, endPoint y: 132, distance: 23.9
click at [185, 81] on div "f ( , x ) = + · 3 · x + 4 f ( , 4 ) = + · 3 · 4 + 4 f ( , 4 ) = + 12 + 4 16 f (…" at bounding box center [185, 81] width 0 height 0
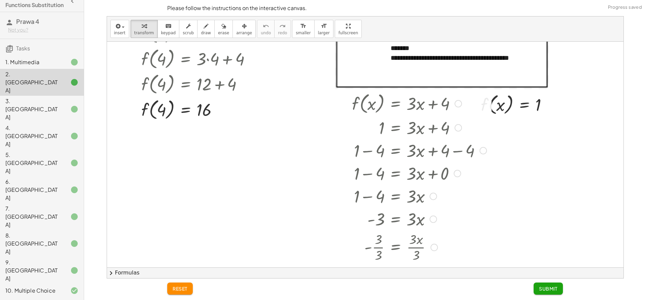
scroll to position [83, 0]
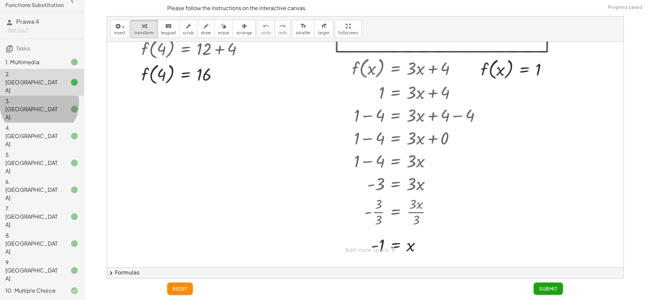
click at [24, 97] on div "3. [GEOGRAPHIC_DATA]" at bounding box center [32, 109] width 54 height 24
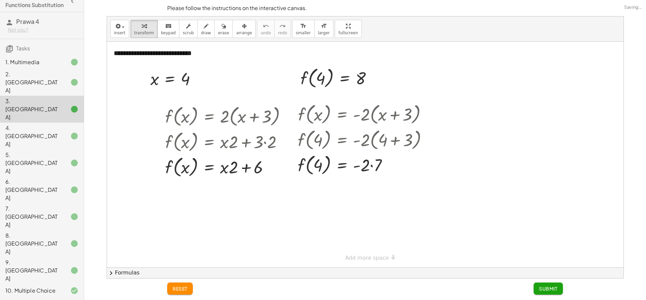
scroll to position [0, 0]
click at [30, 204] on div "5. [GEOGRAPHIC_DATA]" at bounding box center [42, 217] width 84 height 27
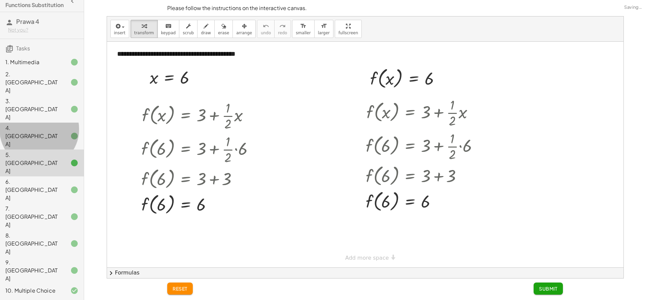
click at [36, 177] on div "4. [GEOGRAPHIC_DATA]" at bounding box center [42, 190] width 84 height 27
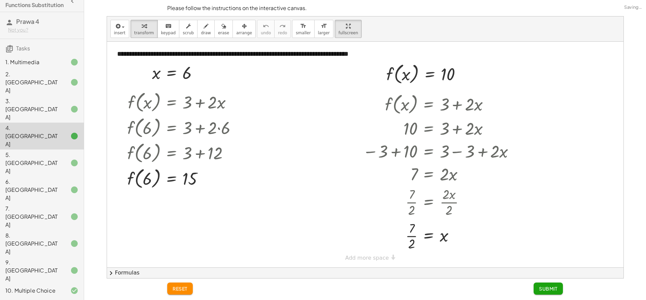
drag, startPoint x: 325, startPoint y: 31, endPoint x: 325, endPoint y: 78, distance: 46.8
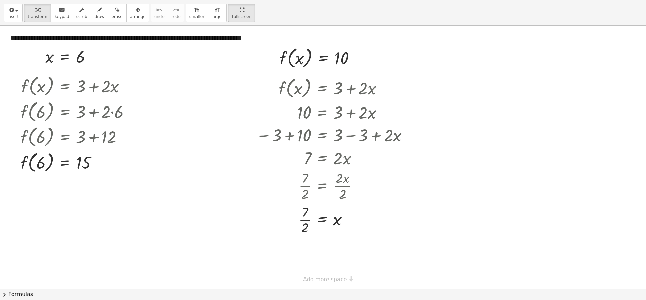
click at [325, 78] on div "**********" at bounding box center [322, 150] width 645 height 300
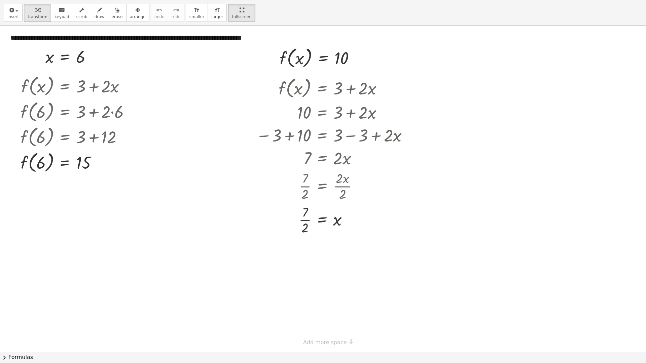
click at [226, 0] on html "M4T2U1: Evaluate Functions Substitution Prawa 4 Not you? Tasks 1. Multimedia 2.…" at bounding box center [323, 181] width 646 height 363
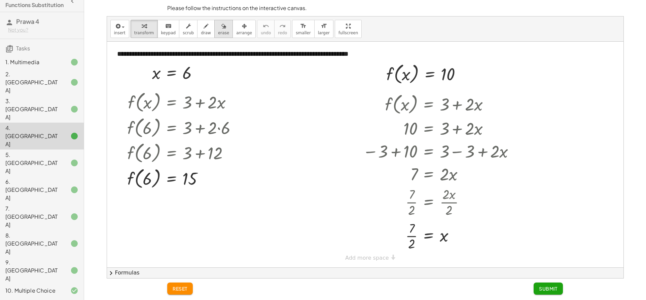
click at [218, 27] on div "button" at bounding box center [223, 26] width 11 height 8
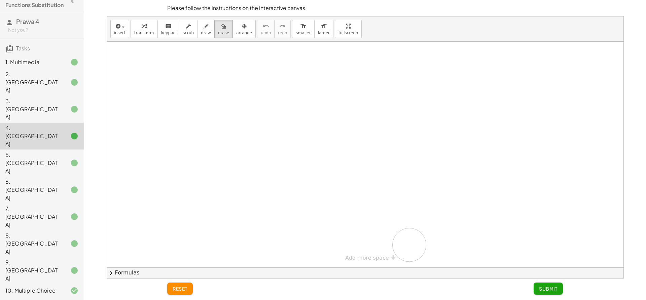
drag, startPoint x: 167, startPoint y: 131, endPoint x: 419, endPoint y: 238, distance: 273.3
click at [423, 242] on div at bounding box center [365, 155] width 516 height 226
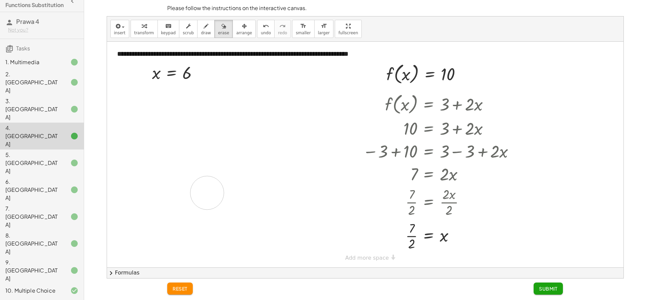
drag, startPoint x: 132, startPoint y: 97, endPoint x: 205, endPoint y: 192, distance: 120.0
click at [206, 192] on div at bounding box center [365, 155] width 516 height 226
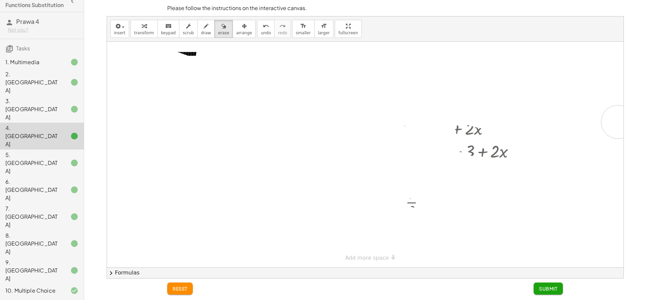
drag, startPoint x: 121, startPoint y: 160, endPoint x: 426, endPoint y: 96, distance: 311.7
click at [611, 122] on div at bounding box center [365, 155] width 516 height 226
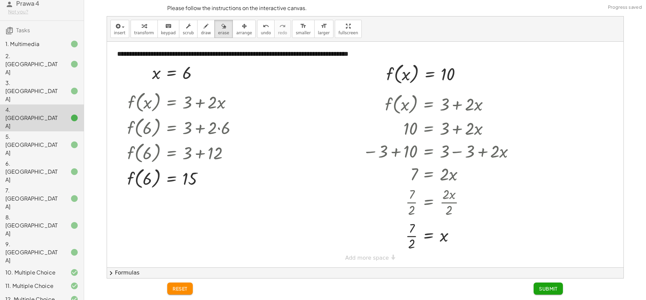
scroll to position [43, 0]
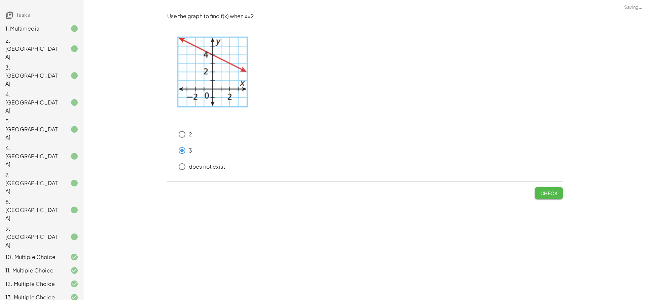
click at [551, 194] on span "Check" at bounding box center [548, 193] width 17 height 6
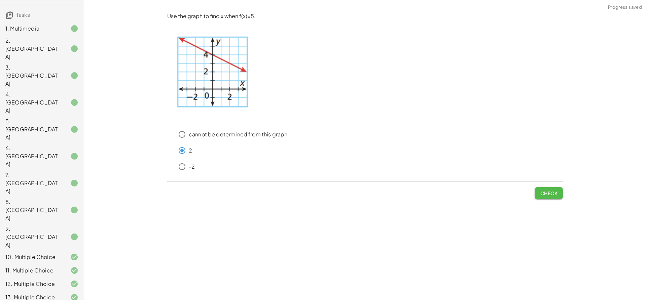
drag, startPoint x: 544, startPoint y: 195, endPoint x: 539, endPoint y: 197, distance: 5.3
click at [544, 195] on span "Check" at bounding box center [548, 193] width 17 height 6
click at [0, 0] on div "Use the graph to find x when f(x)=5. cannot be determined from this graph 2 -2 …" at bounding box center [0, 0] width 0 height 0
click at [544, 192] on span "Check" at bounding box center [548, 193] width 17 height 6
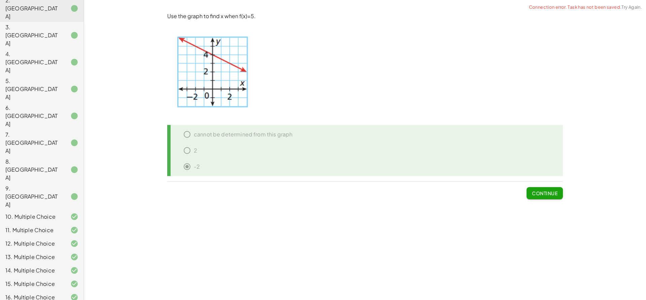
scroll to position [144, 0]
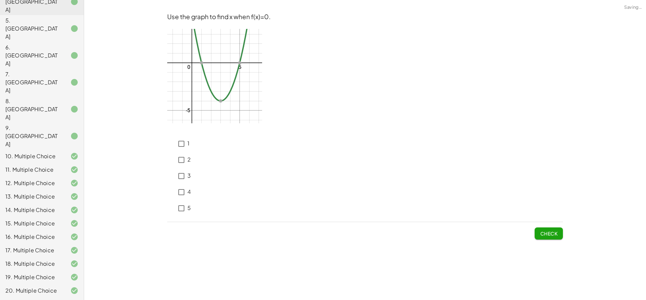
drag, startPoint x: 173, startPoint y: 211, endPoint x: 181, endPoint y: 202, distance: 12.4
click at [173, 211] on div "5" at bounding box center [179, 209] width 24 height 16
click at [0, 0] on div "Use the graph to find x when f(x)=0. 1 2 3 4 5 Check" at bounding box center [0, 0] width 0 height 0
click at [553, 236] on span "Check" at bounding box center [548, 234] width 17 height 6
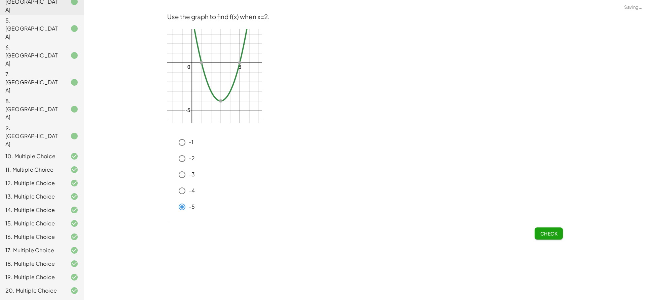
click at [549, 232] on span "Check" at bounding box center [548, 234] width 17 height 6
click at [545, 230] on button "Check" at bounding box center [549, 234] width 28 height 12
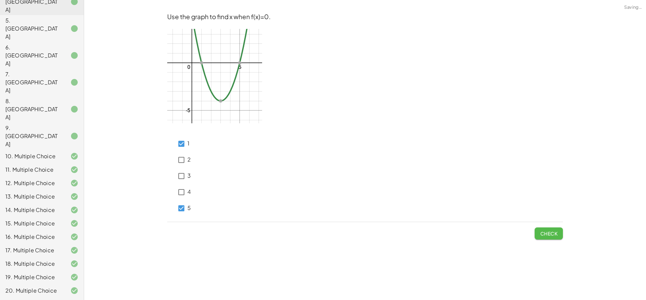
click at [550, 231] on span "Check" at bounding box center [548, 234] width 17 height 6
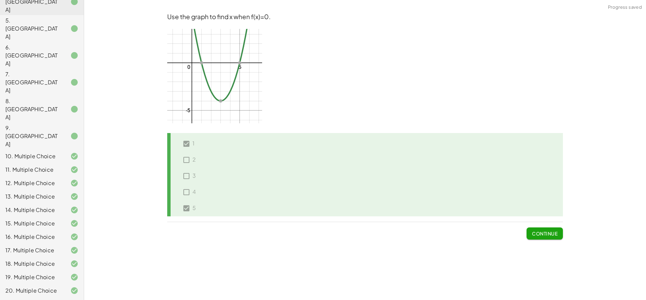
click at [543, 231] on button "Continue" at bounding box center [544, 234] width 36 height 12
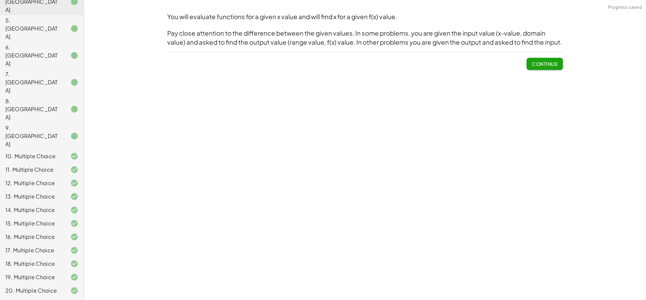
drag, startPoint x: 541, startPoint y: 56, endPoint x: 542, endPoint y: 60, distance: 3.7
click at [542, 59] on span "Continue" at bounding box center [544, 60] width 36 height 17
click at [542, 61] on span "Continue" at bounding box center [545, 64] width 26 height 6
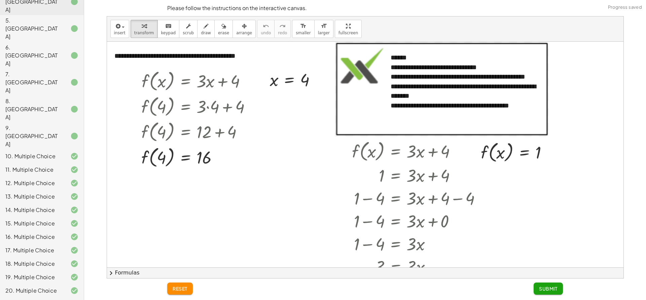
scroll to position [0, 0]
